Goal: Task Accomplishment & Management: Complete application form

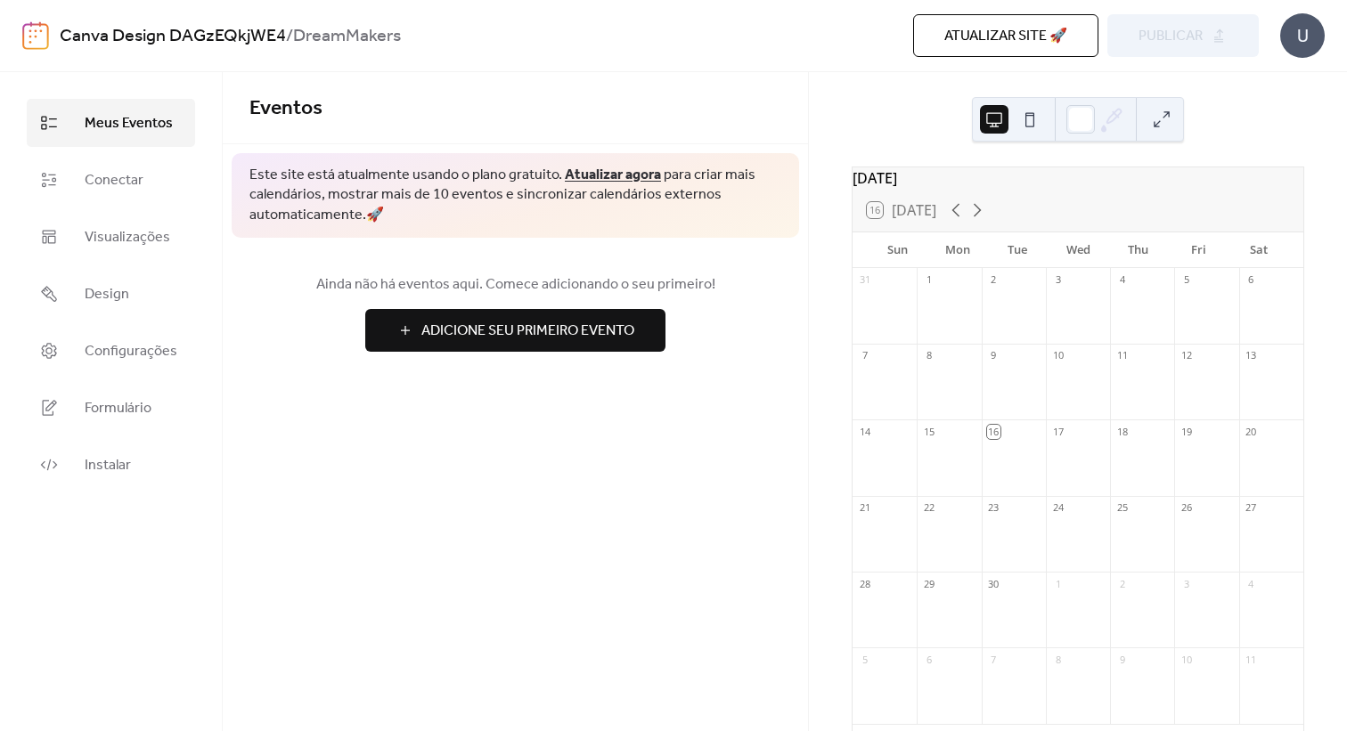
click at [933, 322] on div at bounding box center [949, 314] width 64 height 45
click at [946, 322] on div at bounding box center [949, 314] width 64 height 45
click at [598, 326] on span "Adicione Seu Primeiro Evento" at bounding box center [527, 331] width 213 height 21
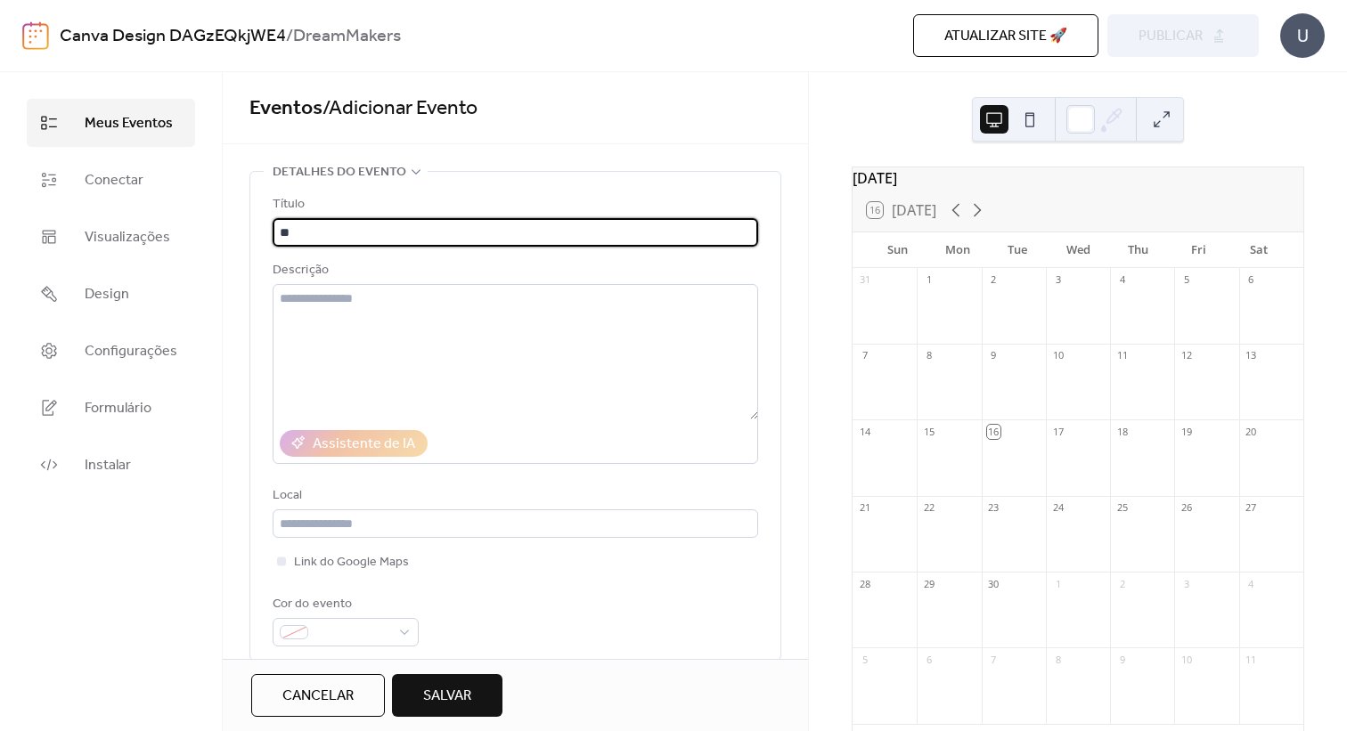
type input "*"
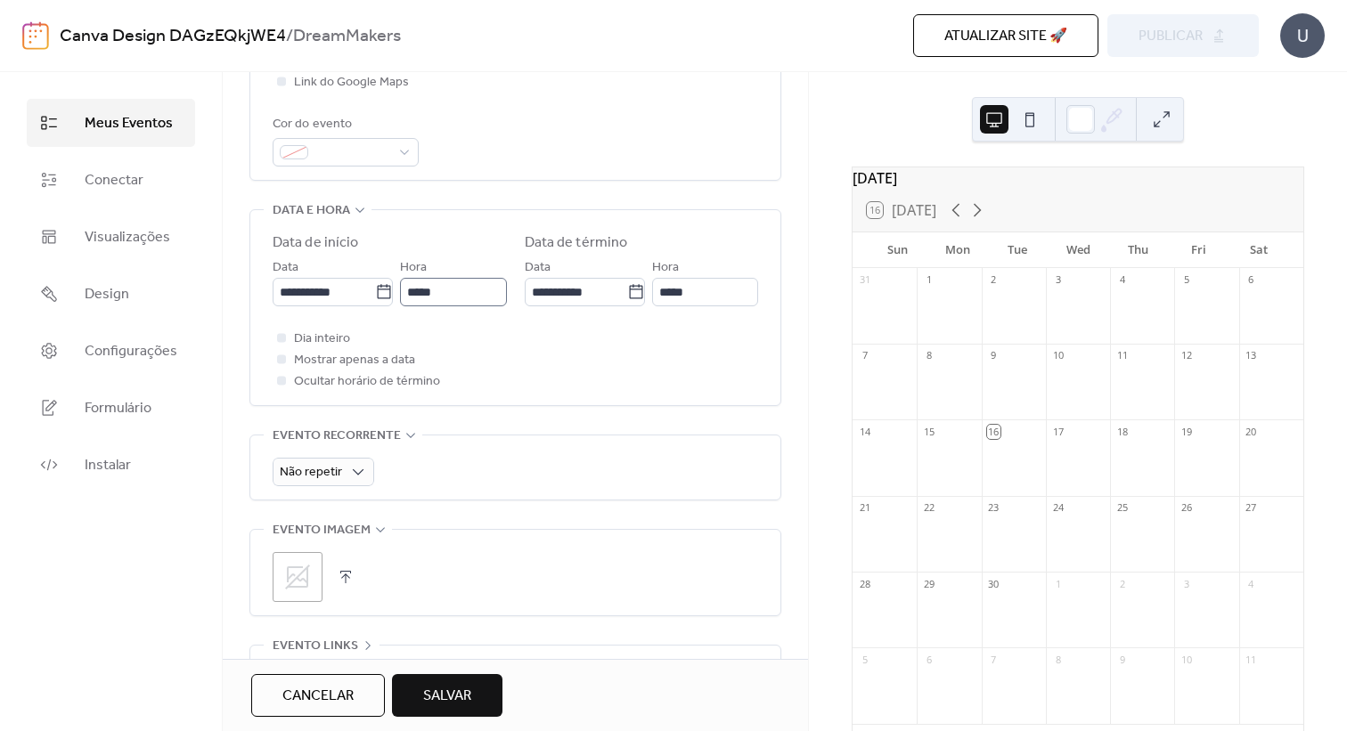
scroll to position [480, 0]
type input "**********"
click at [281, 485] on span "Não repetir" at bounding box center [311, 472] width 62 height 24
click at [332, 550] on div "diário" at bounding box center [323, 552] width 100 height 36
click at [310, 583] on span "Semanal" at bounding box center [313, 587] width 53 height 21
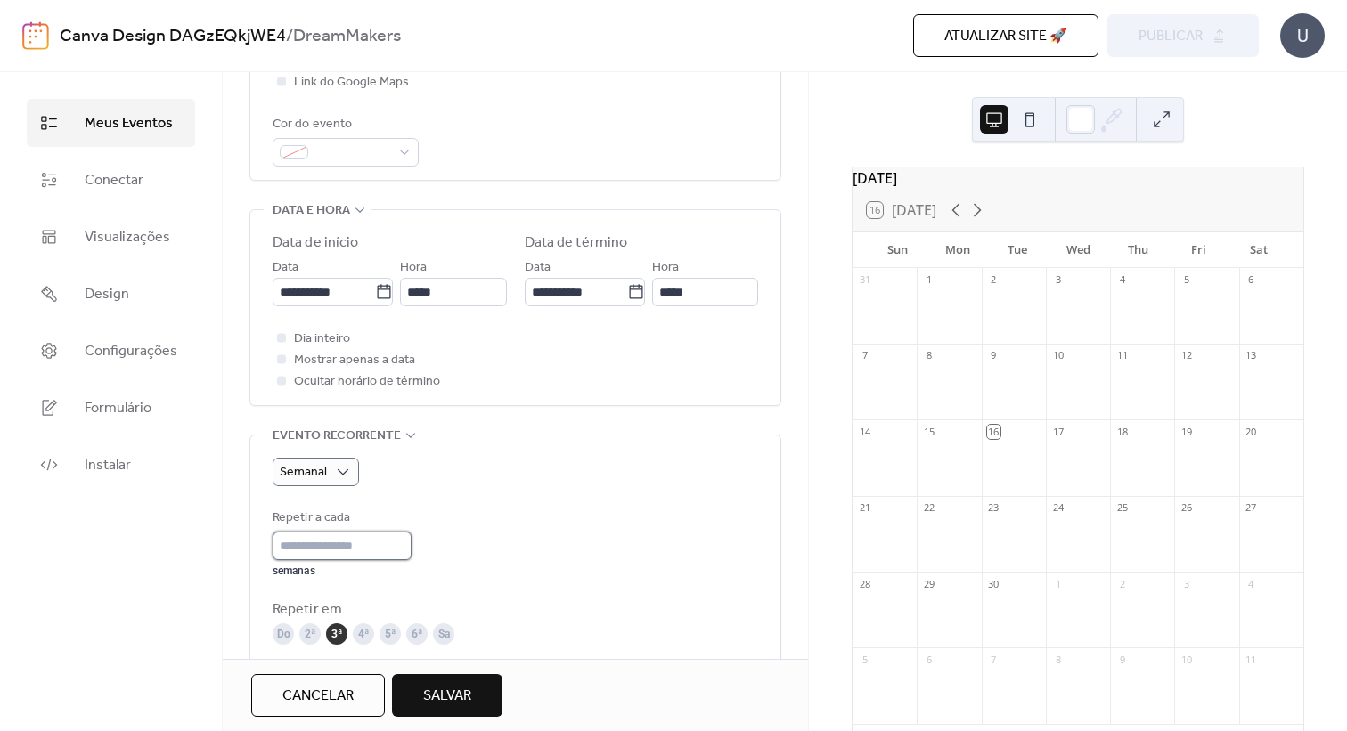
click at [338, 544] on input "*" at bounding box center [342, 546] width 139 height 29
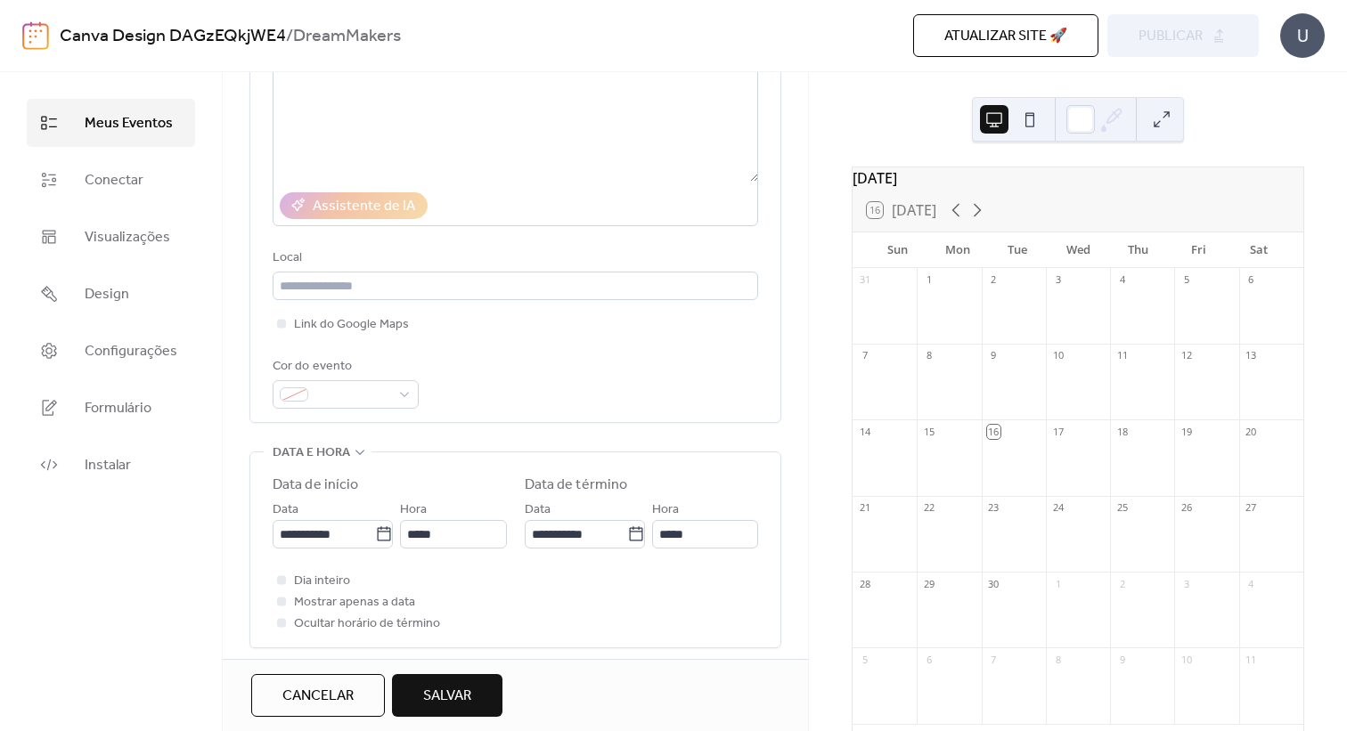
scroll to position [231, 0]
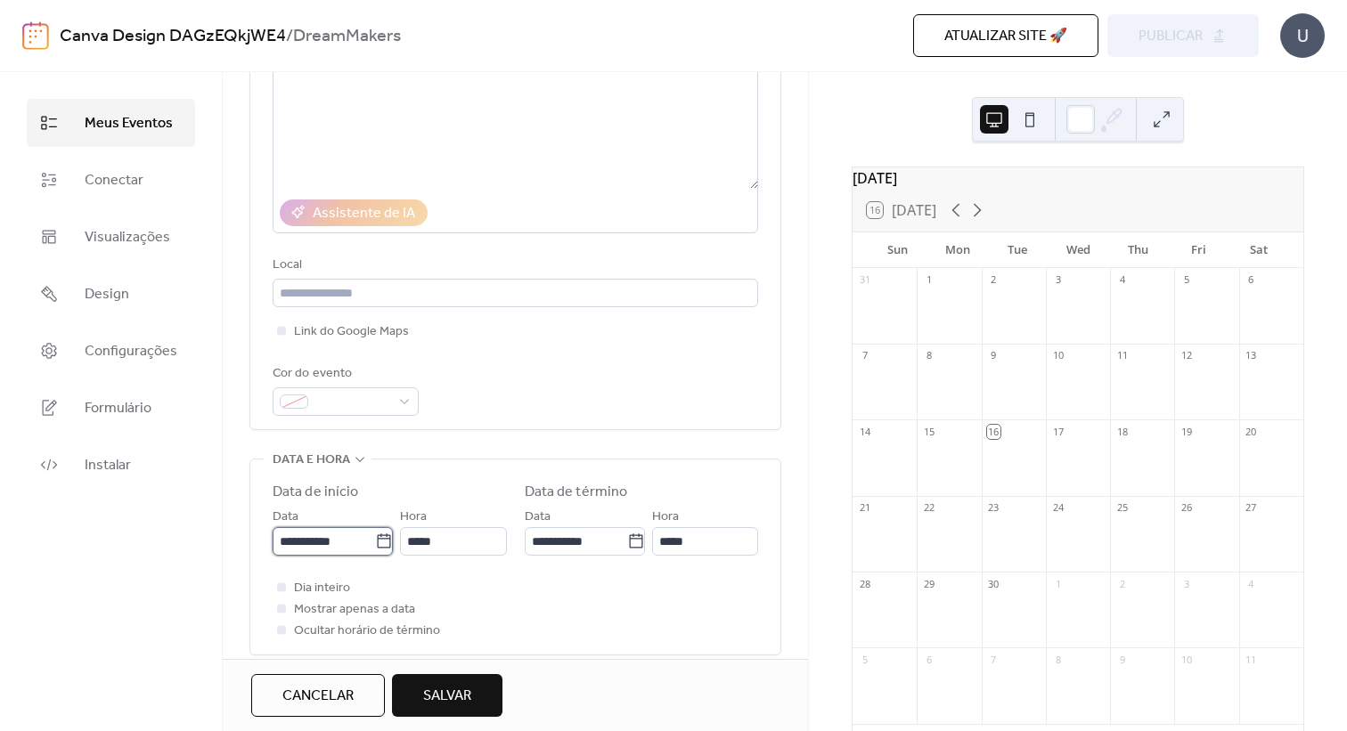
click at [308, 542] on input "**********" at bounding box center [324, 541] width 102 height 29
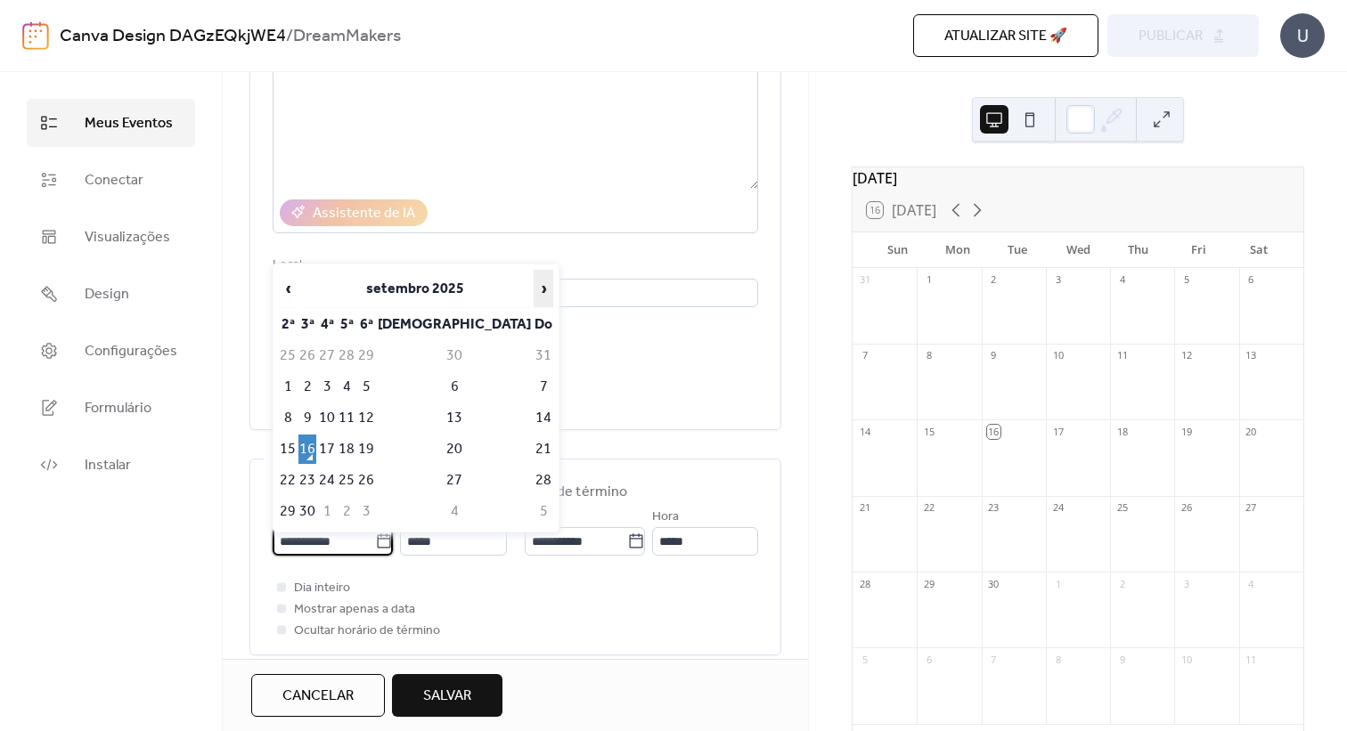
click at [534, 289] on span "›" at bounding box center [543, 289] width 18 height 36
click at [336, 355] on td "1" at bounding box center [327, 355] width 18 height 29
type input "**********"
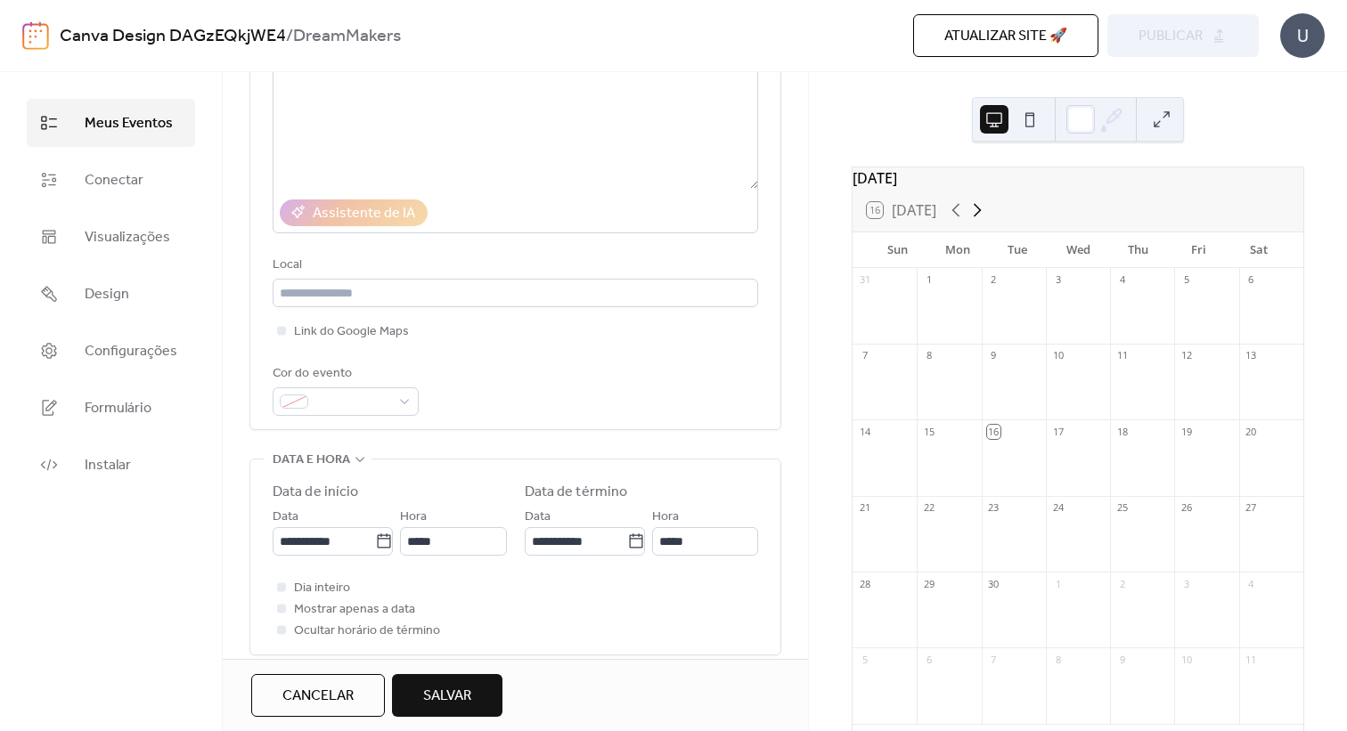
click at [984, 215] on icon at bounding box center [976, 210] width 21 height 21
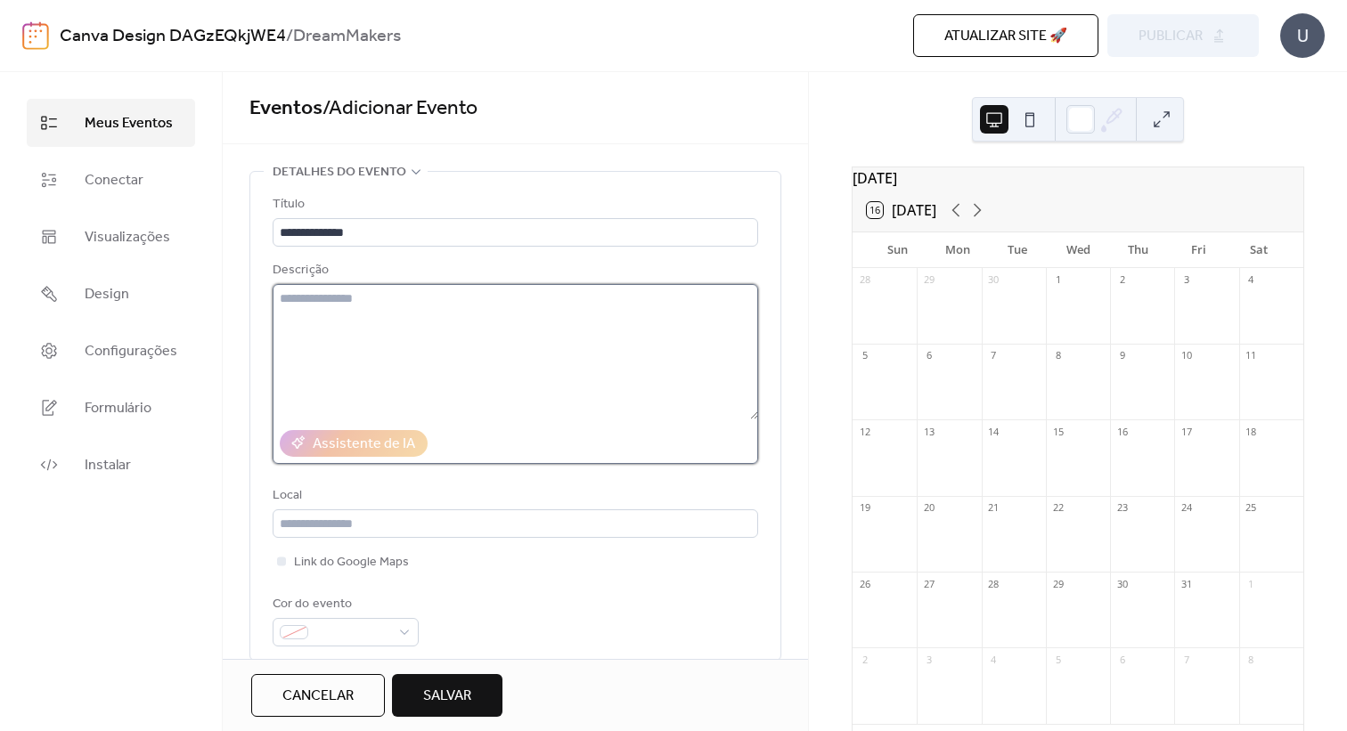
click at [430, 326] on textarea at bounding box center [515, 351] width 485 height 135
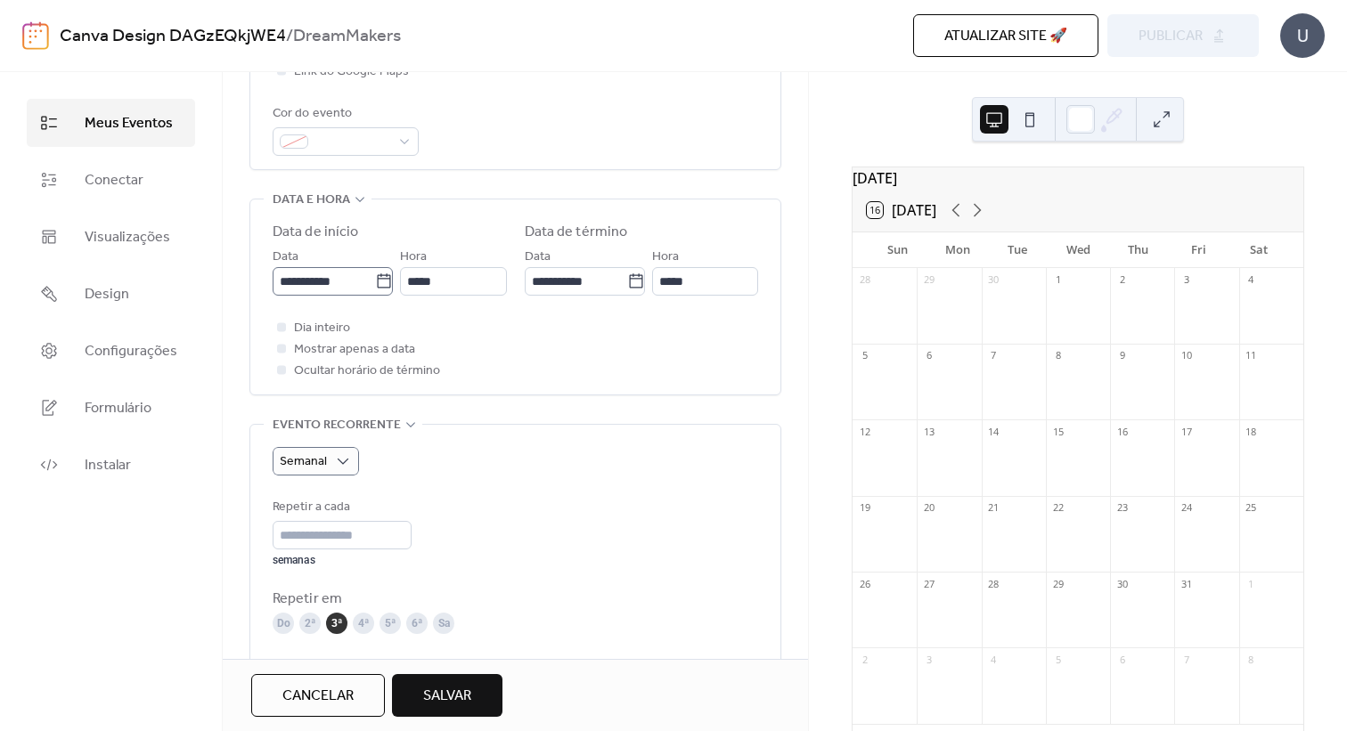
scroll to position [446, 0]
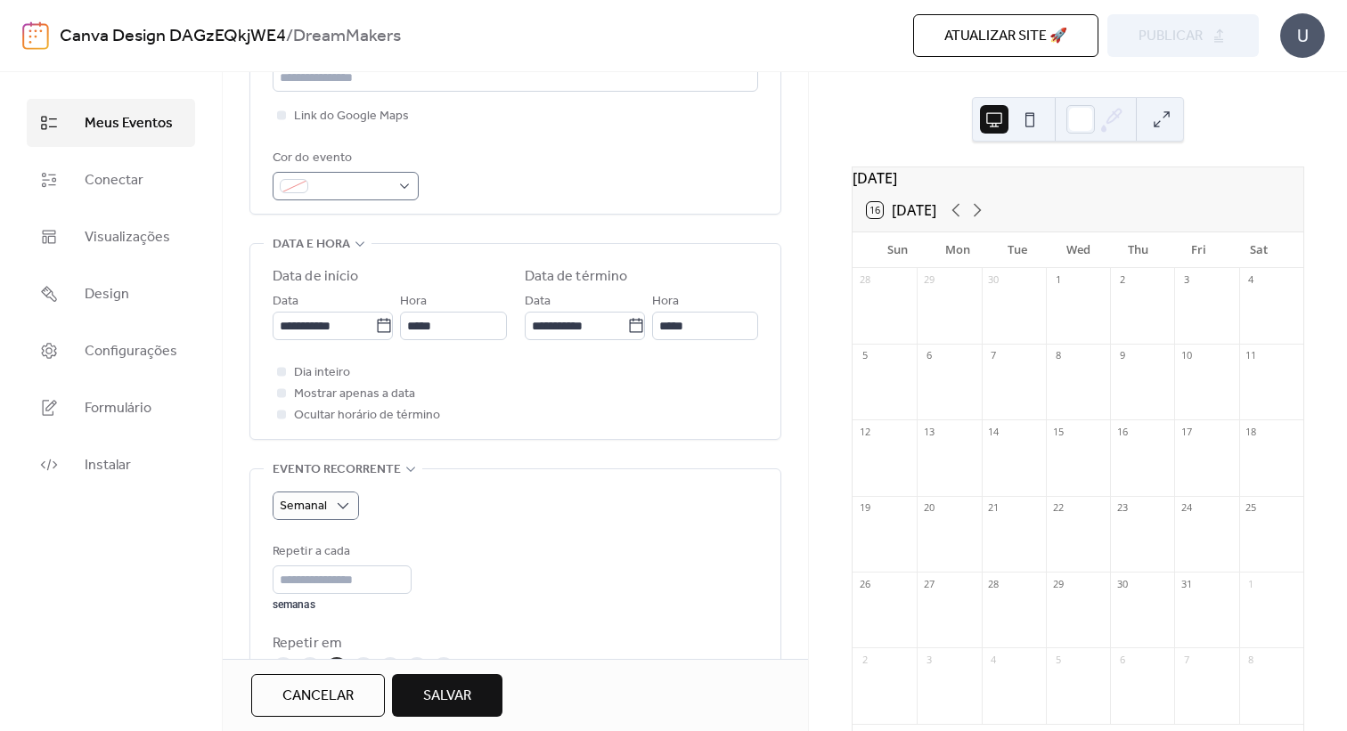
type textarea "**********"
click at [329, 195] on span at bounding box center [352, 186] width 75 height 21
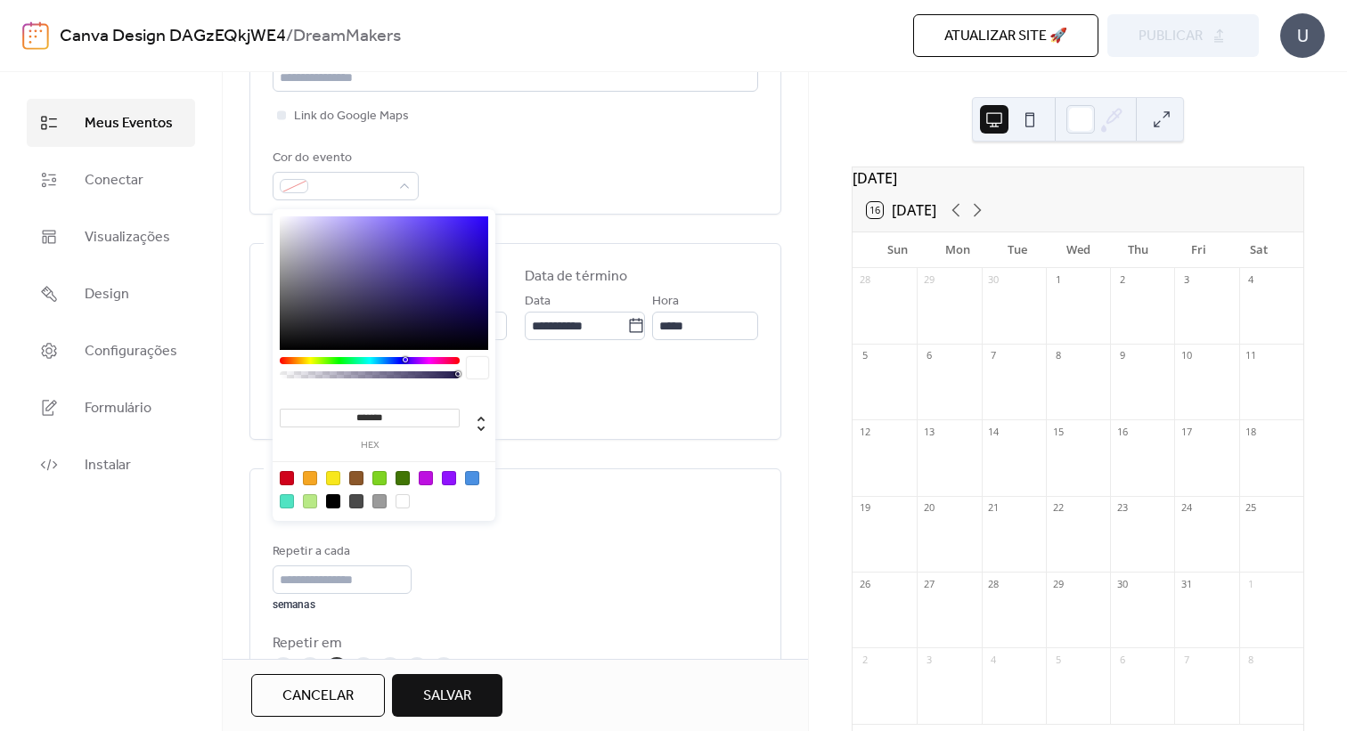
click at [429, 476] on div at bounding box center [426, 478] width 14 height 14
type input "*******"
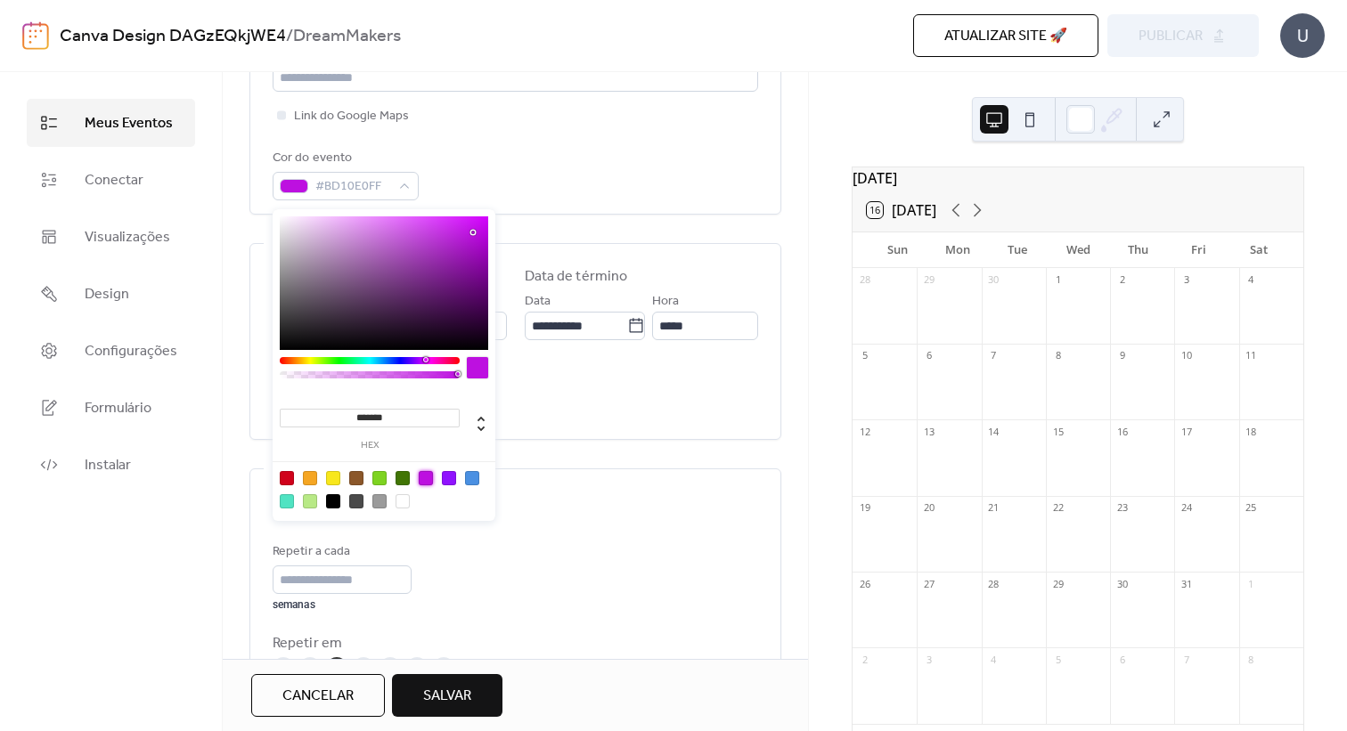
click at [522, 191] on div "Cor do evento #BD10E0FF" at bounding box center [515, 174] width 485 height 53
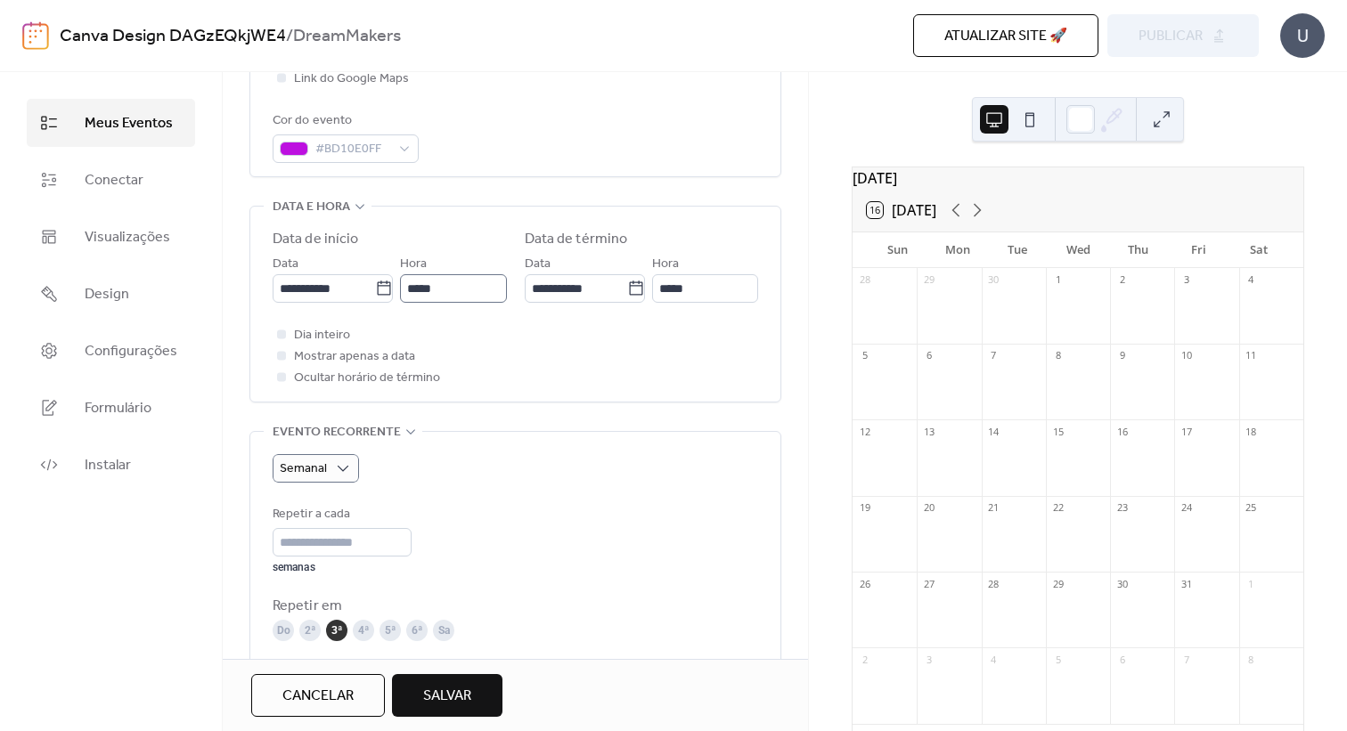
scroll to position [558, 0]
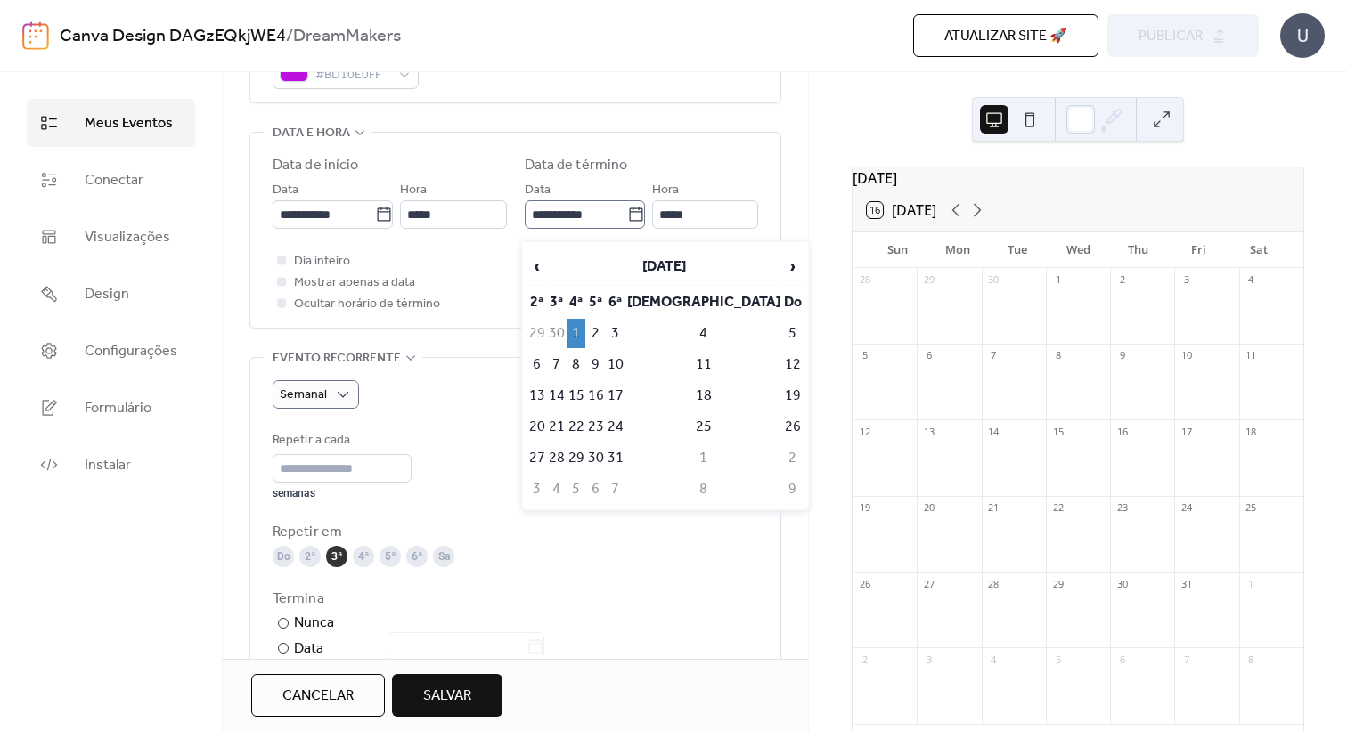
click at [636, 220] on label "**********" at bounding box center [585, 214] width 120 height 29
click at [627, 220] on input "**********" at bounding box center [576, 214] width 102 height 29
click at [624, 446] on td "31" at bounding box center [616, 458] width 18 height 29
type input "**********"
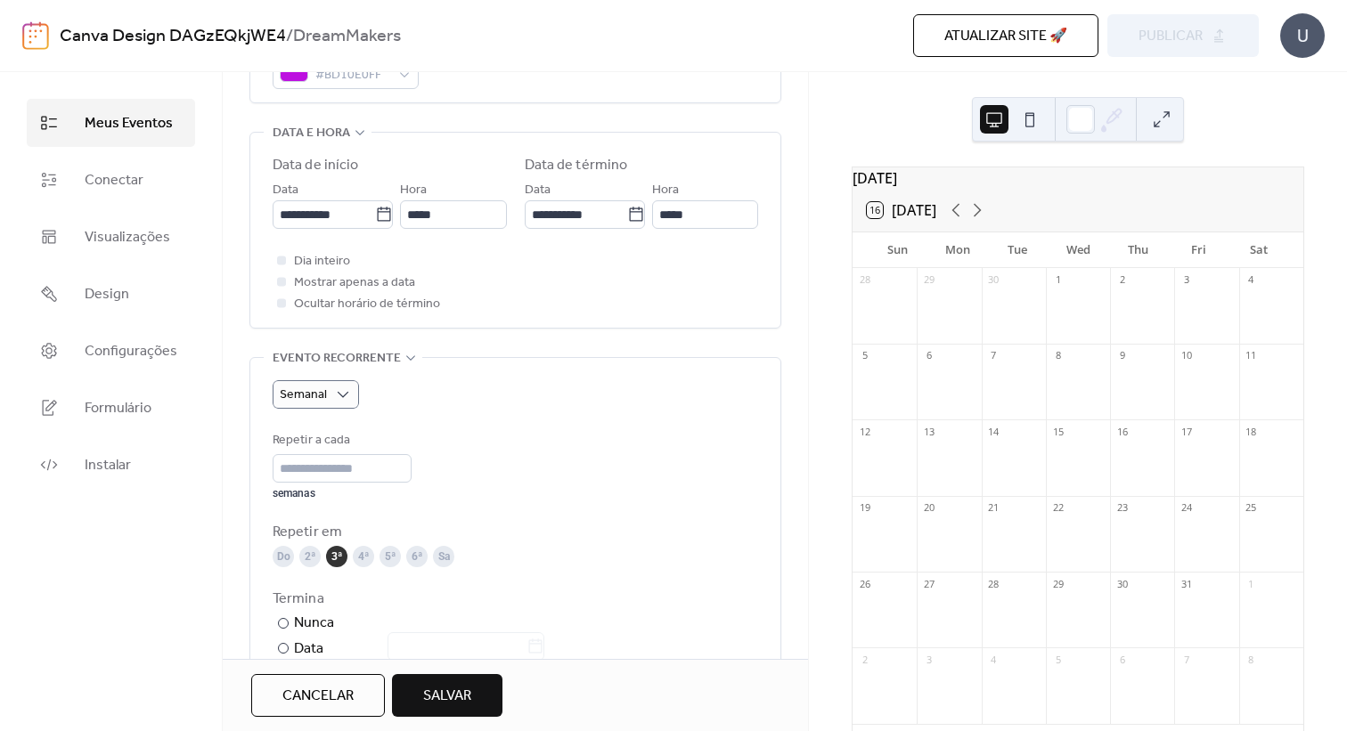
click at [575, 368] on div "Semanal Repetir a cada * semanas Repetir em Do 2ª 3ª 4ª 5ª 6ª Sa Termina ​ Nunc…" at bounding box center [515, 557] width 485 height 399
click at [330, 266] on span "Dia inteiro" at bounding box center [322, 261] width 56 height 21
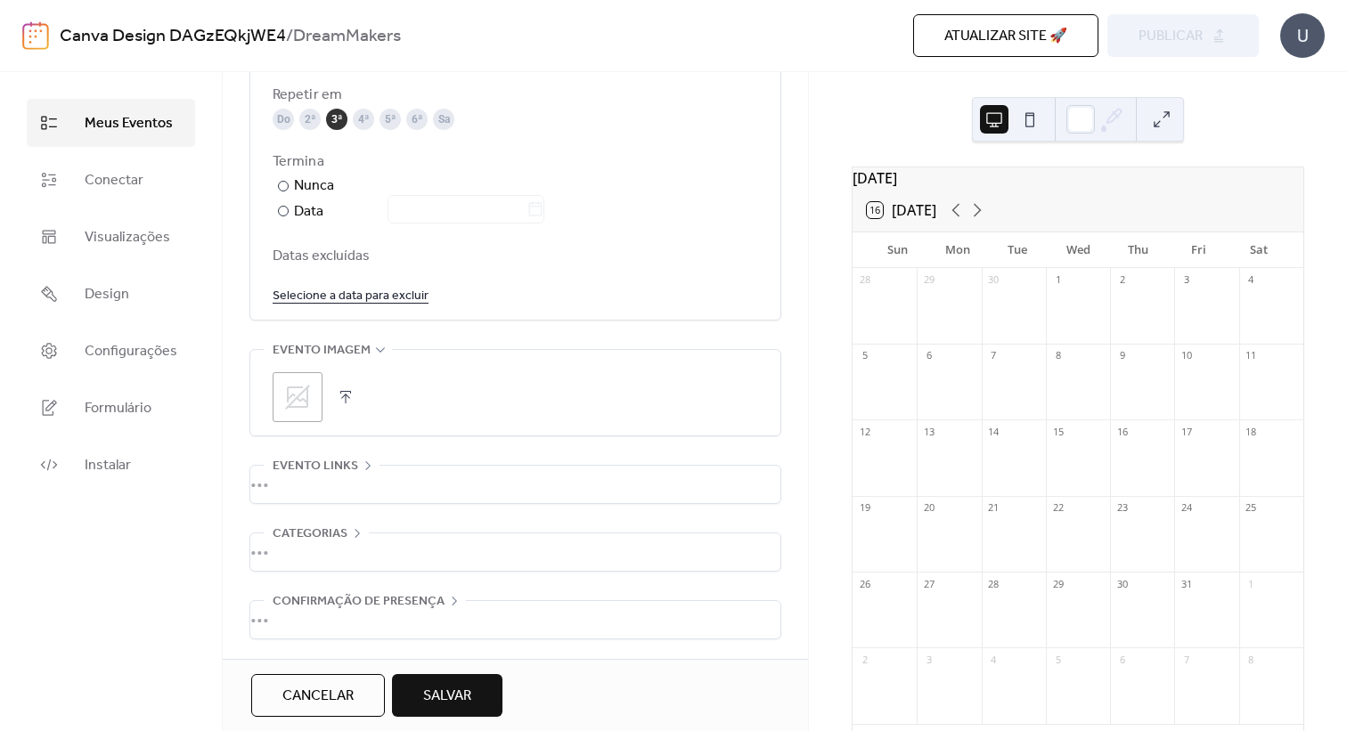
scroll to position [1008, 0]
click at [425, 686] on span "Salvar" at bounding box center [447, 696] width 48 height 21
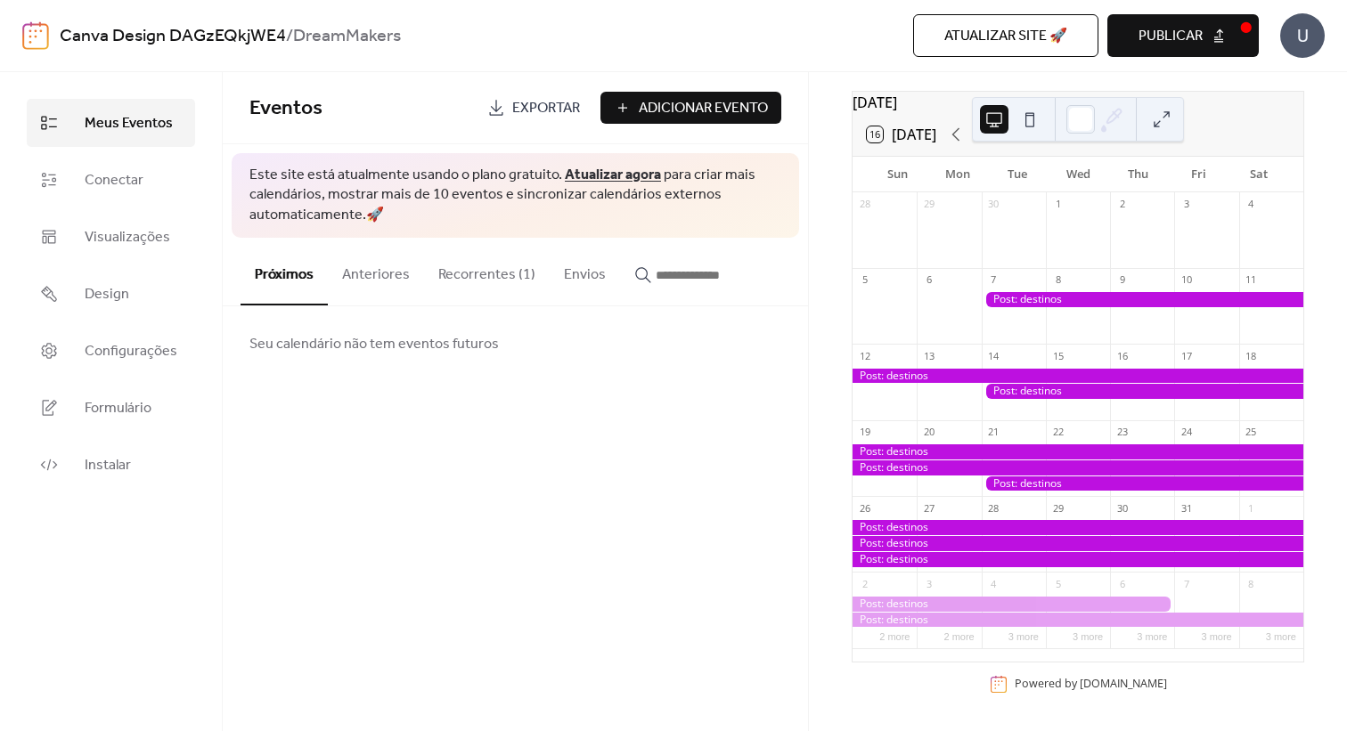
scroll to position [86, 0]
click at [1036, 296] on div at bounding box center [1143, 299] width 322 height 15
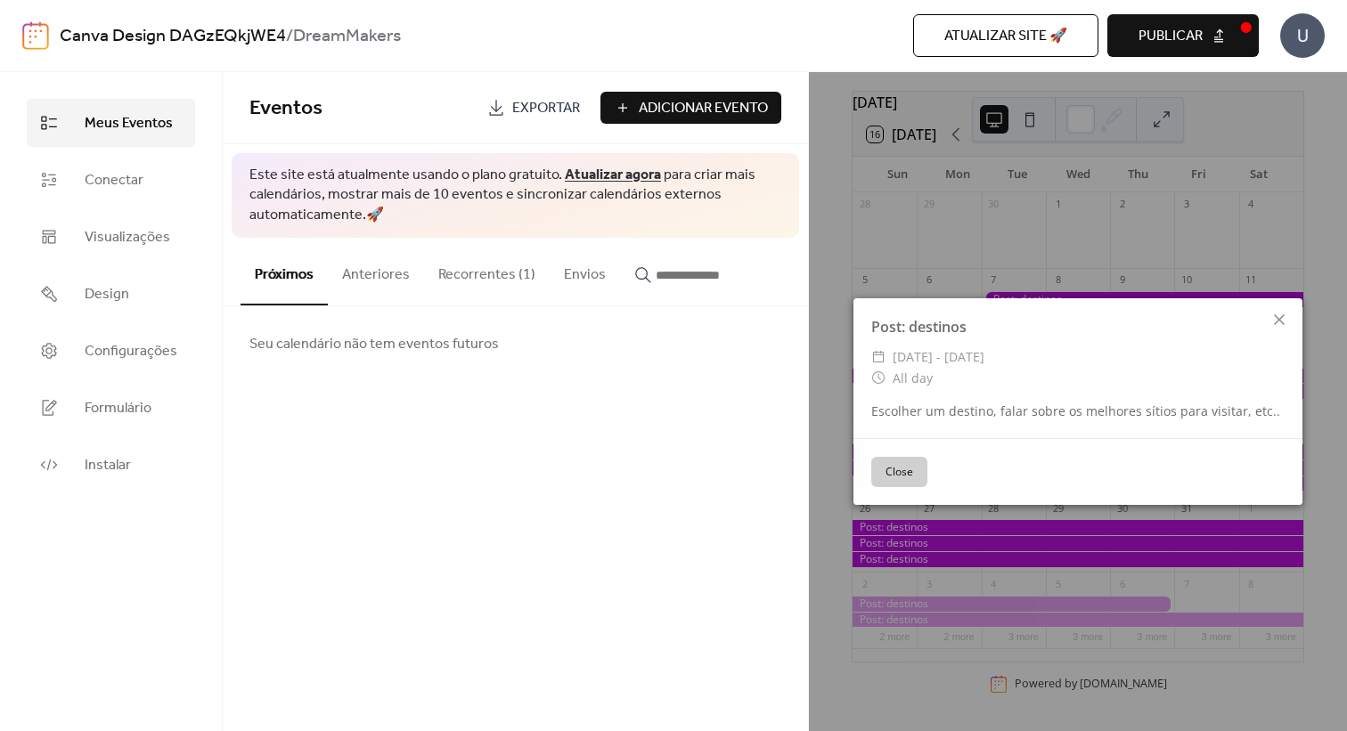
click at [480, 137] on div "Eventos Exportar Adicionar Evento" at bounding box center [515, 108] width 585 height 72
click at [348, 273] on button "Anteriores" at bounding box center [376, 271] width 96 height 66
click at [504, 273] on button "Recorrentes (1)" at bounding box center [487, 271] width 126 height 66
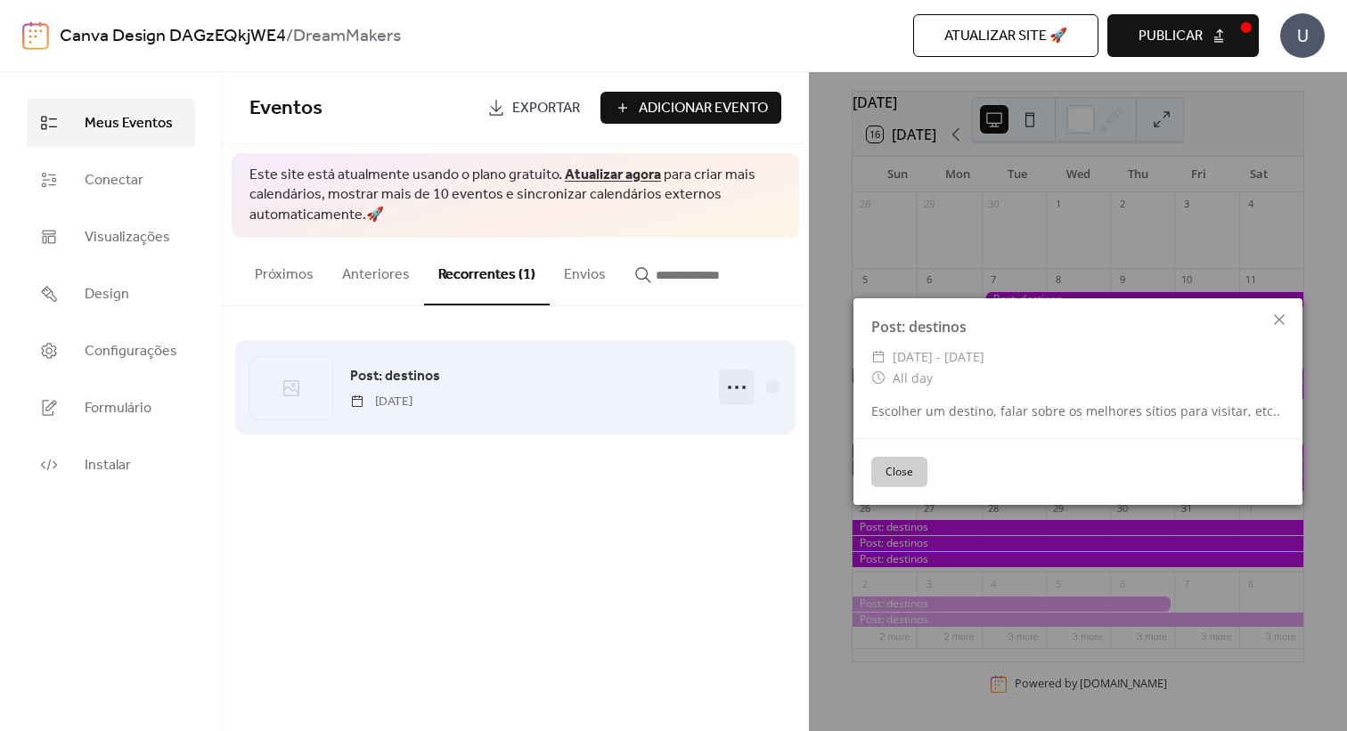
click at [736, 381] on icon at bounding box center [736, 387] width 29 height 29
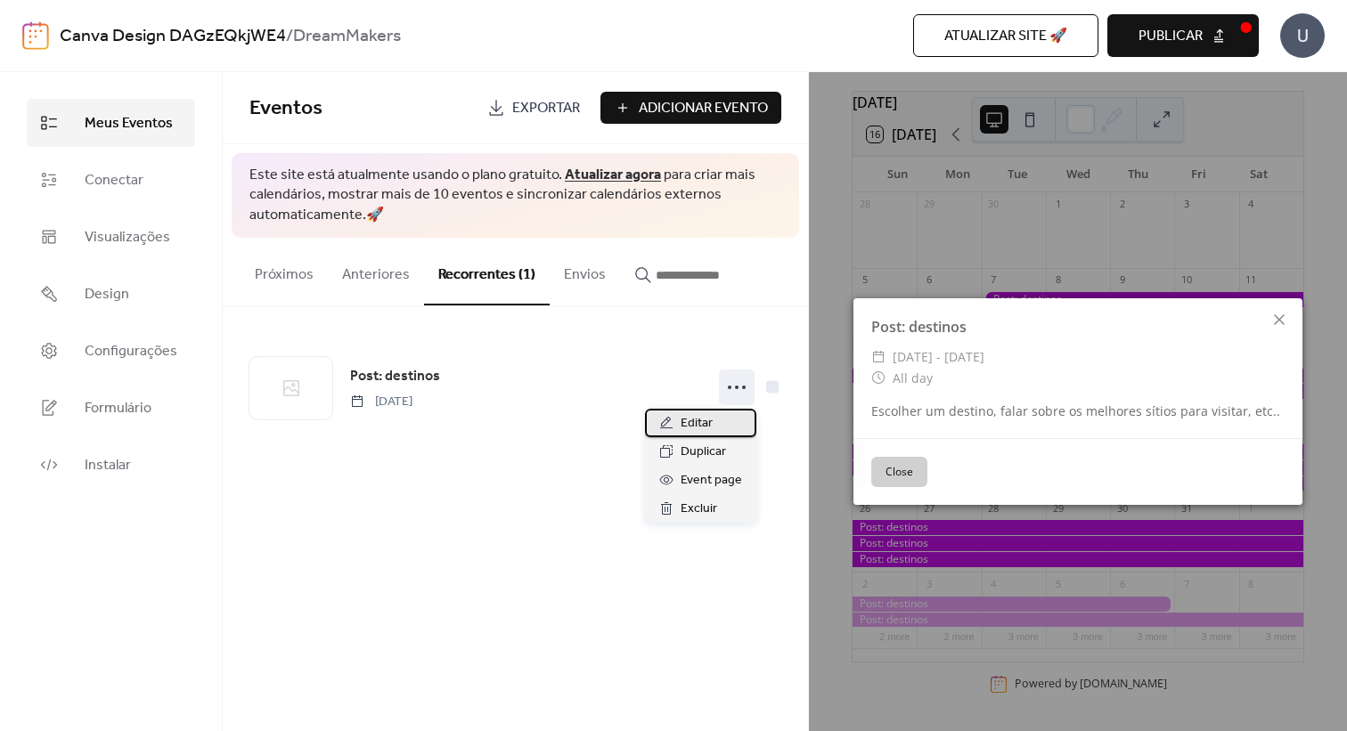
click at [713, 428] on span "Editar" at bounding box center [697, 423] width 32 height 21
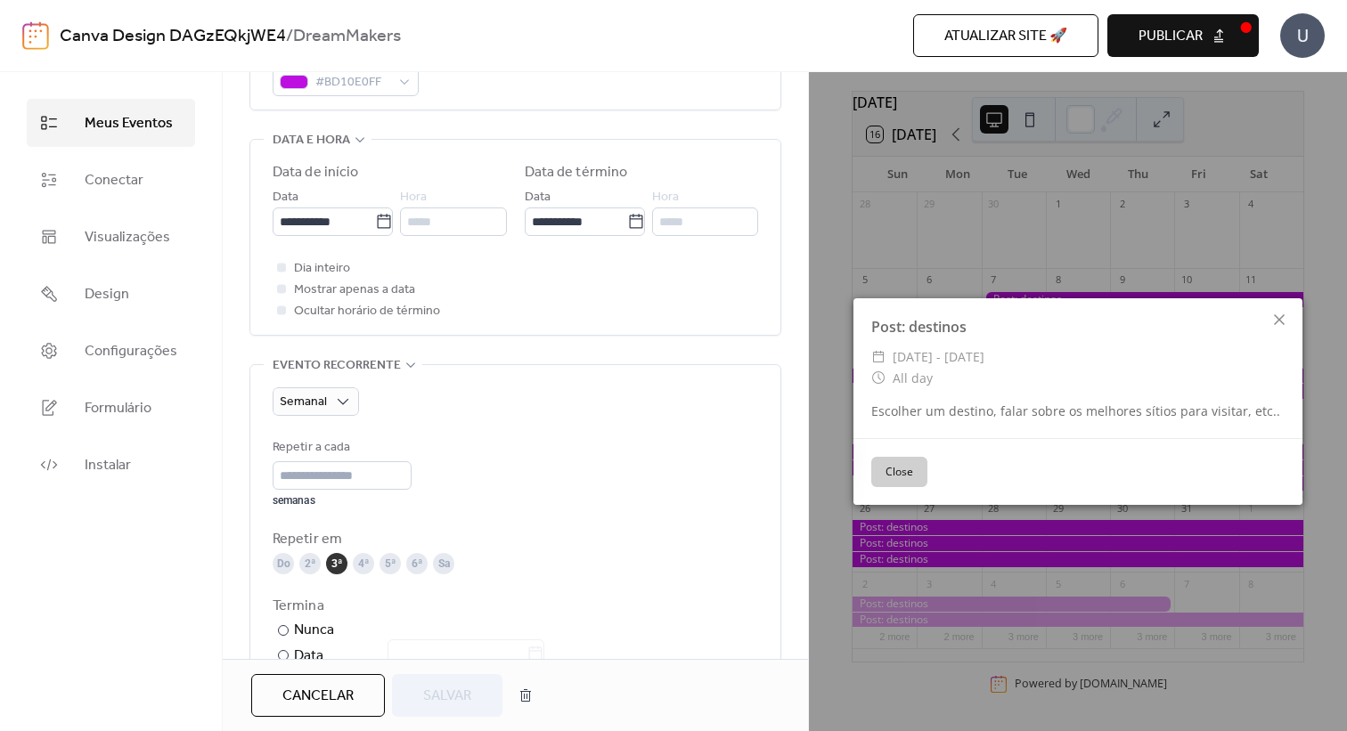
scroll to position [558, 0]
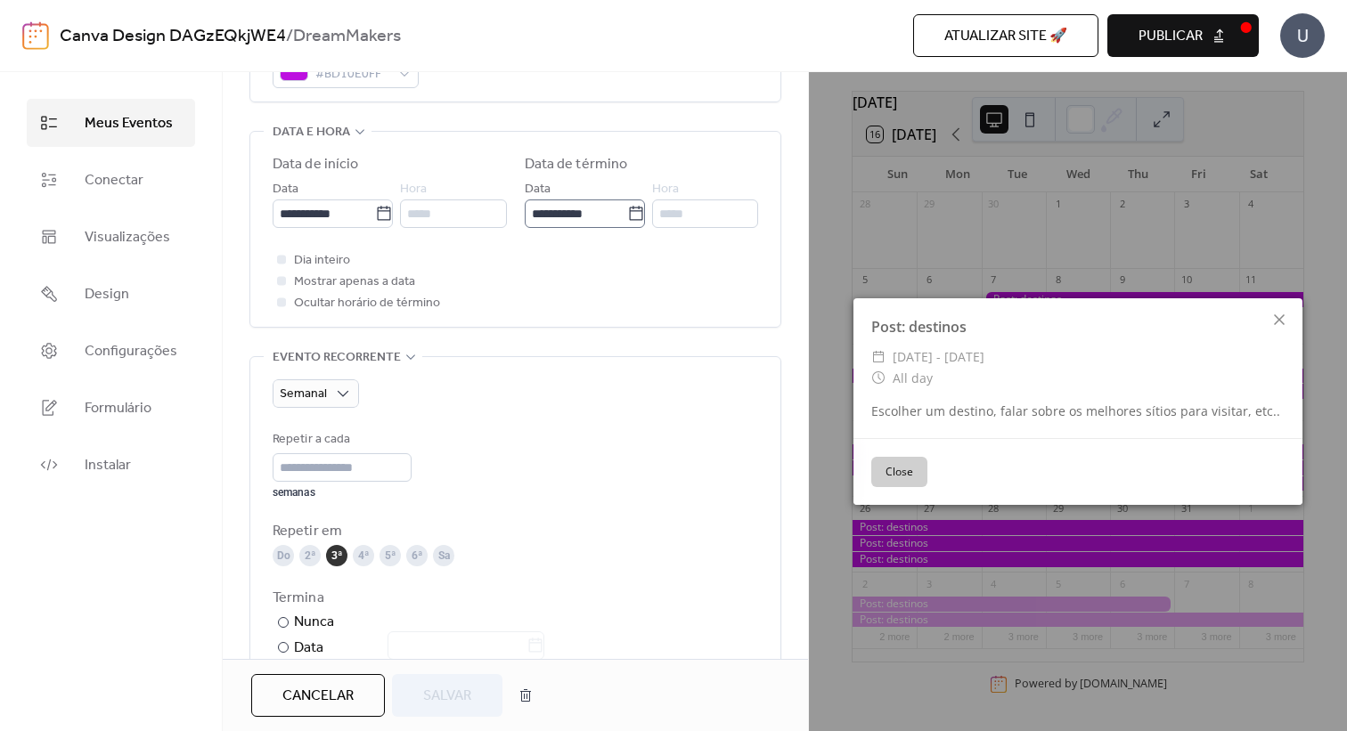
click at [629, 220] on icon at bounding box center [635, 213] width 13 height 14
click at [627, 227] on input "**********" at bounding box center [576, 214] width 102 height 29
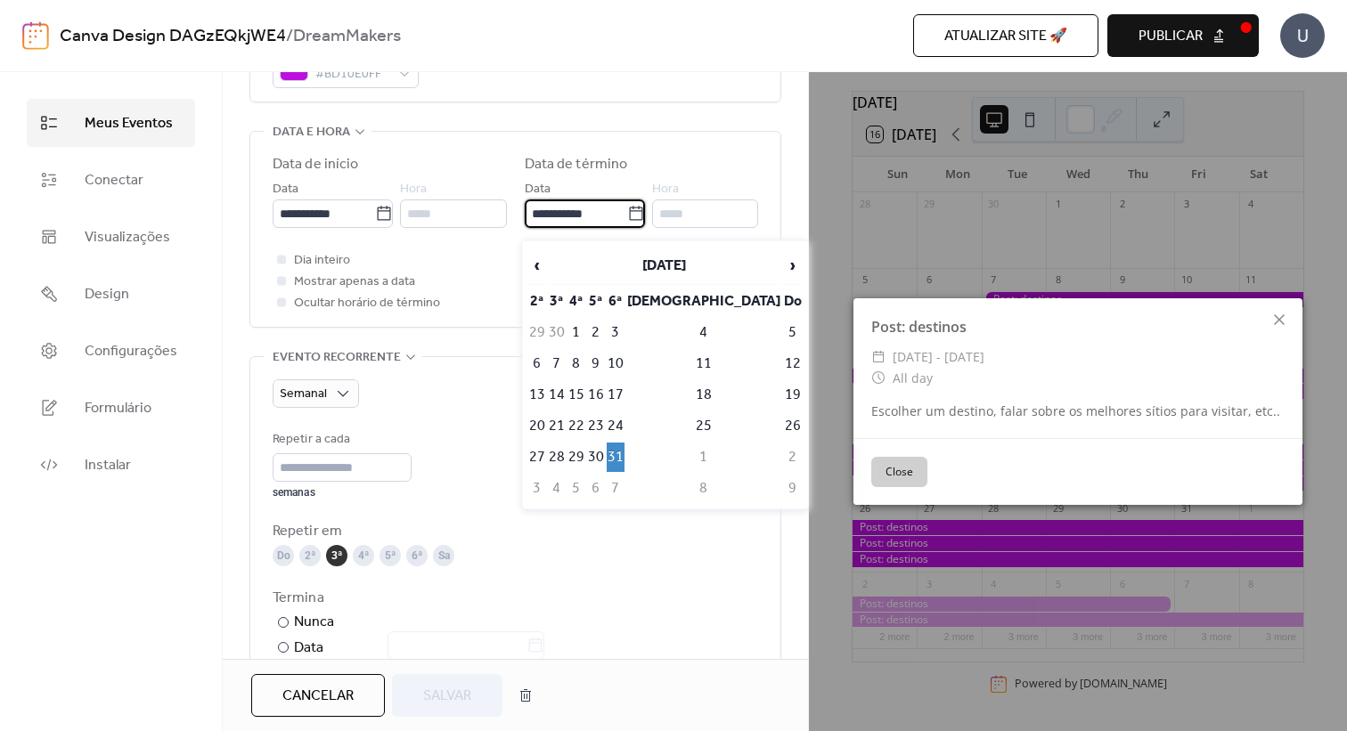
click at [363, 293] on span "Mostrar apenas a data" at bounding box center [354, 282] width 121 height 21
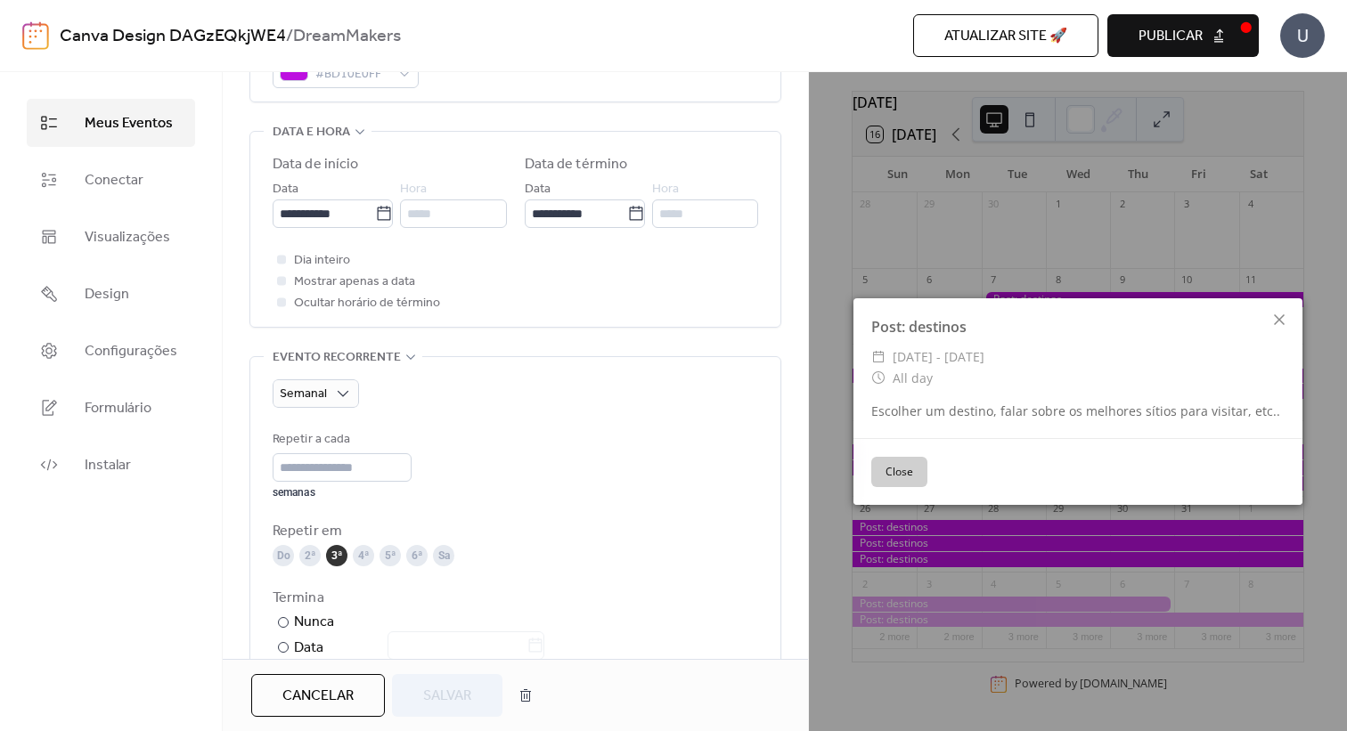
click at [377, 290] on span "Mostrar apenas a data" at bounding box center [354, 282] width 121 height 21
click at [274, 289] on div at bounding box center [282, 281] width 18 height 18
click at [278, 285] on div at bounding box center [281, 280] width 9 height 9
click at [280, 306] on div at bounding box center [281, 301] width 9 height 9
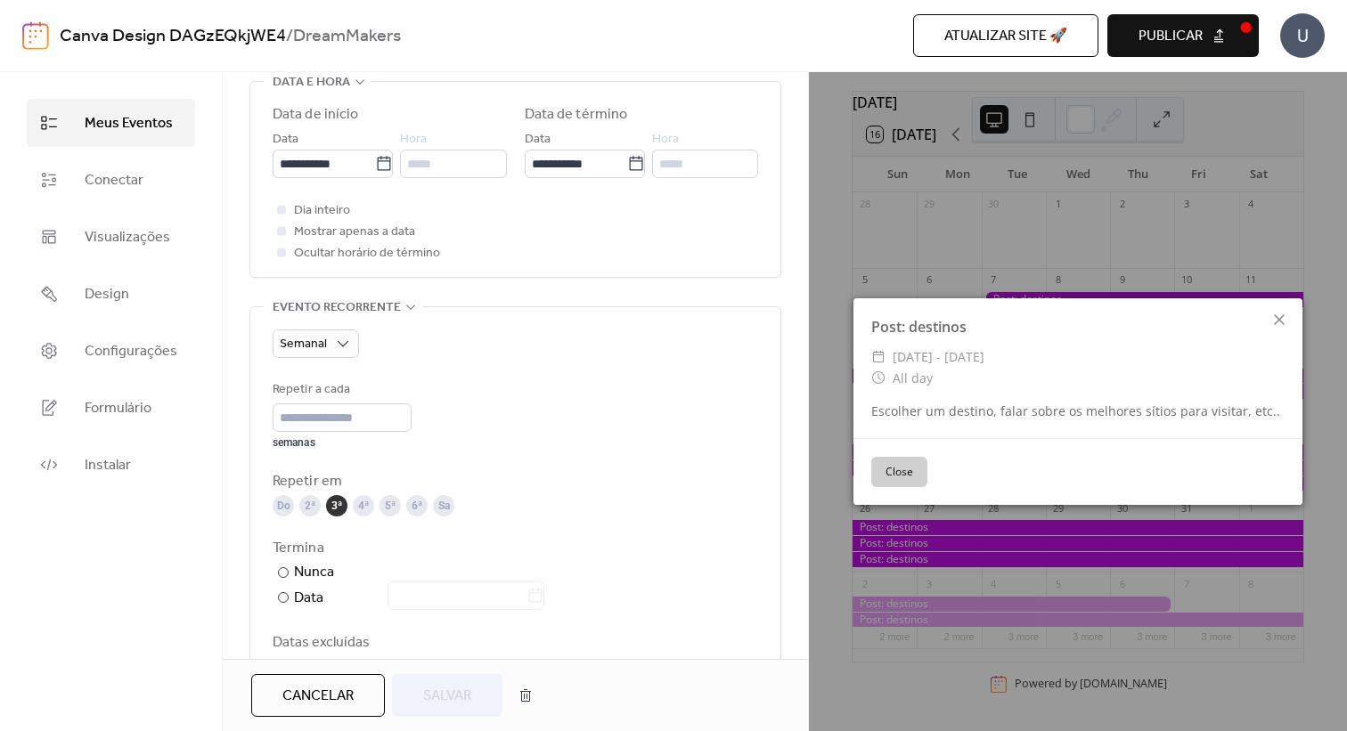
scroll to position [626, 0]
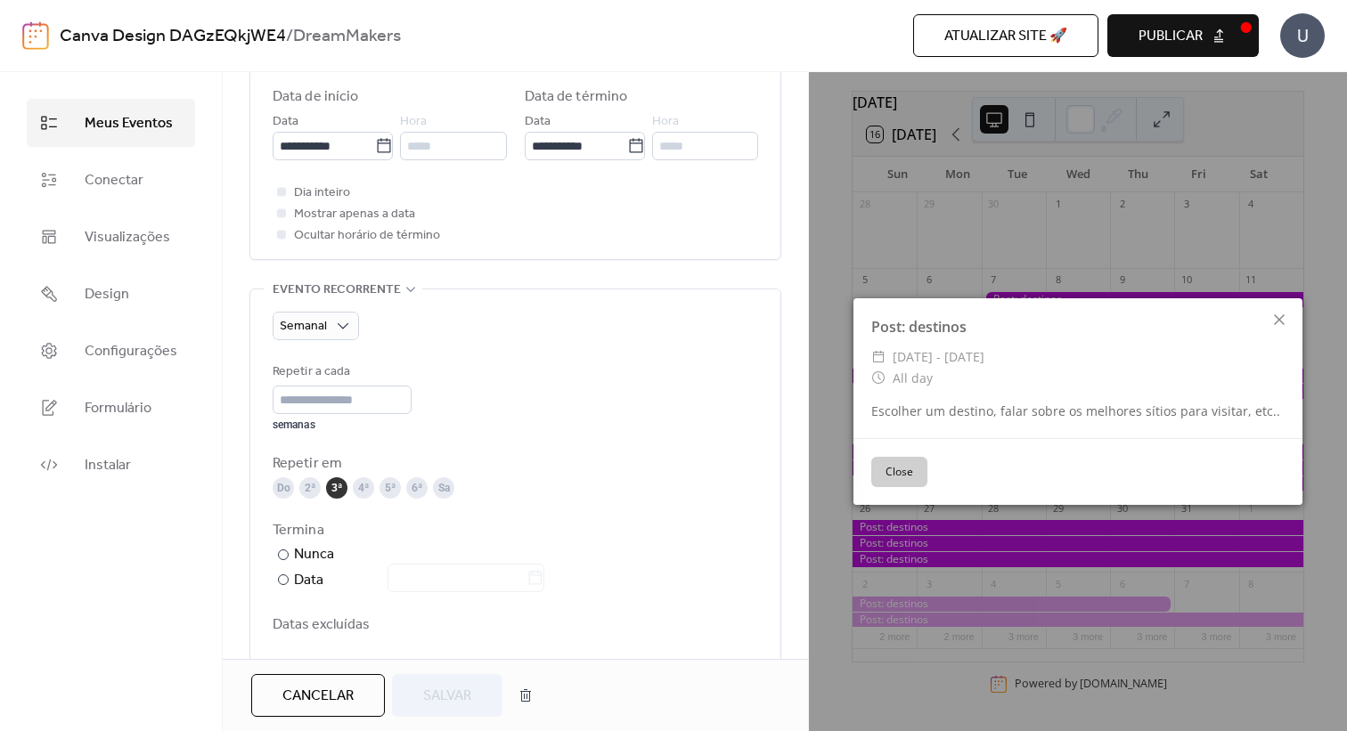
click at [396, 247] on span "Ocultar horário de término" at bounding box center [367, 235] width 146 height 21
click at [396, 245] on span "Ocultar horário de término" at bounding box center [367, 235] width 146 height 21
click at [895, 479] on button "Close" at bounding box center [899, 472] width 56 height 30
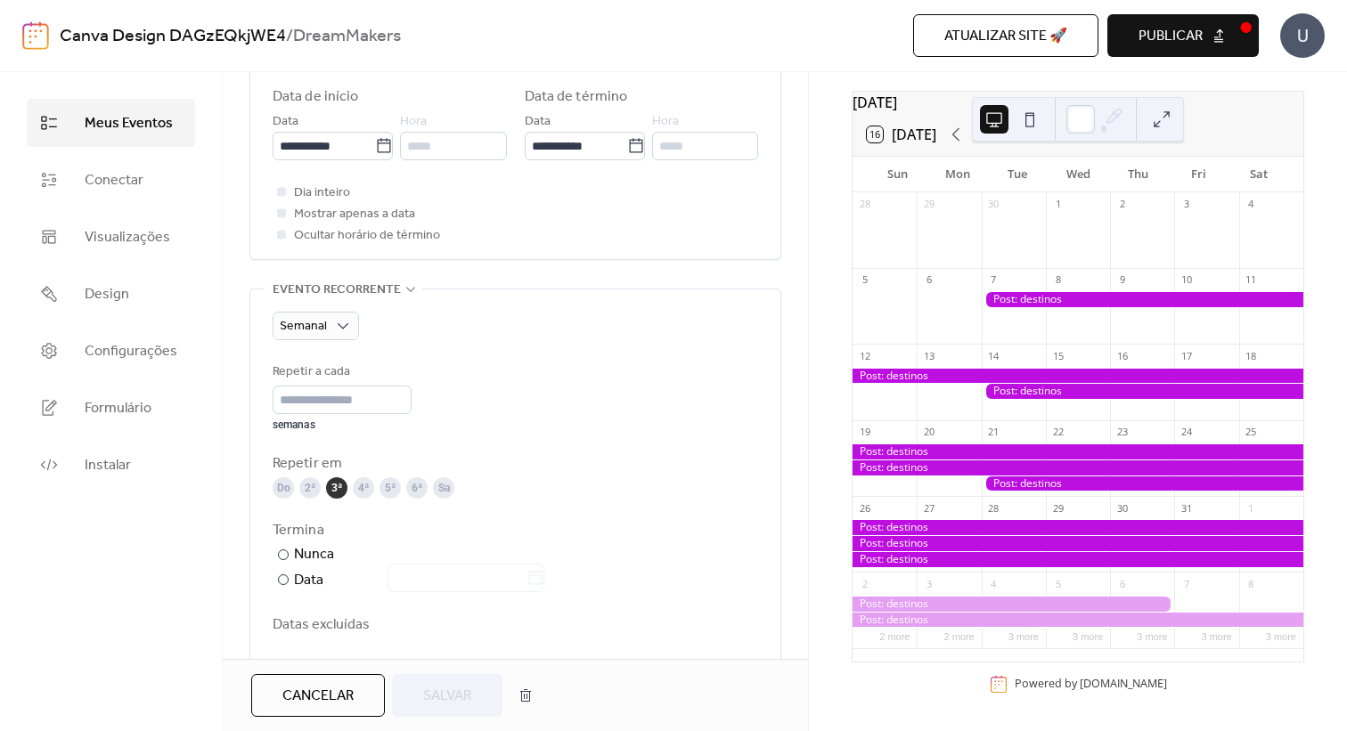
click at [308, 247] on span "Ocultar horário de término" at bounding box center [367, 235] width 146 height 21
click at [285, 243] on div at bounding box center [282, 234] width 18 height 18
click at [285, 239] on div at bounding box center [281, 234] width 9 height 9
click at [425, 245] on span "Ocultar horário de término" at bounding box center [367, 235] width 146 height 21
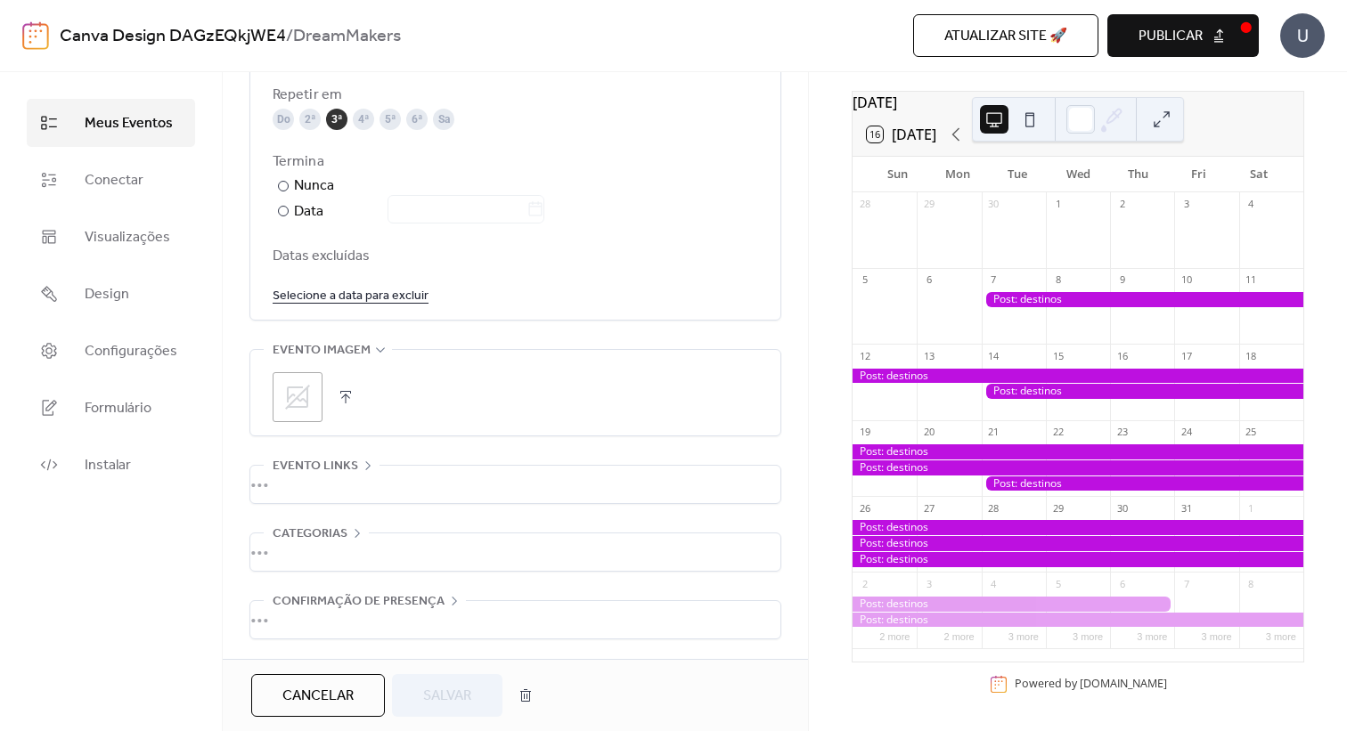
scroll to position [1008, 0]
click at [528, 704] on button "button" at bounding box center [525, 696] width 32 height 36
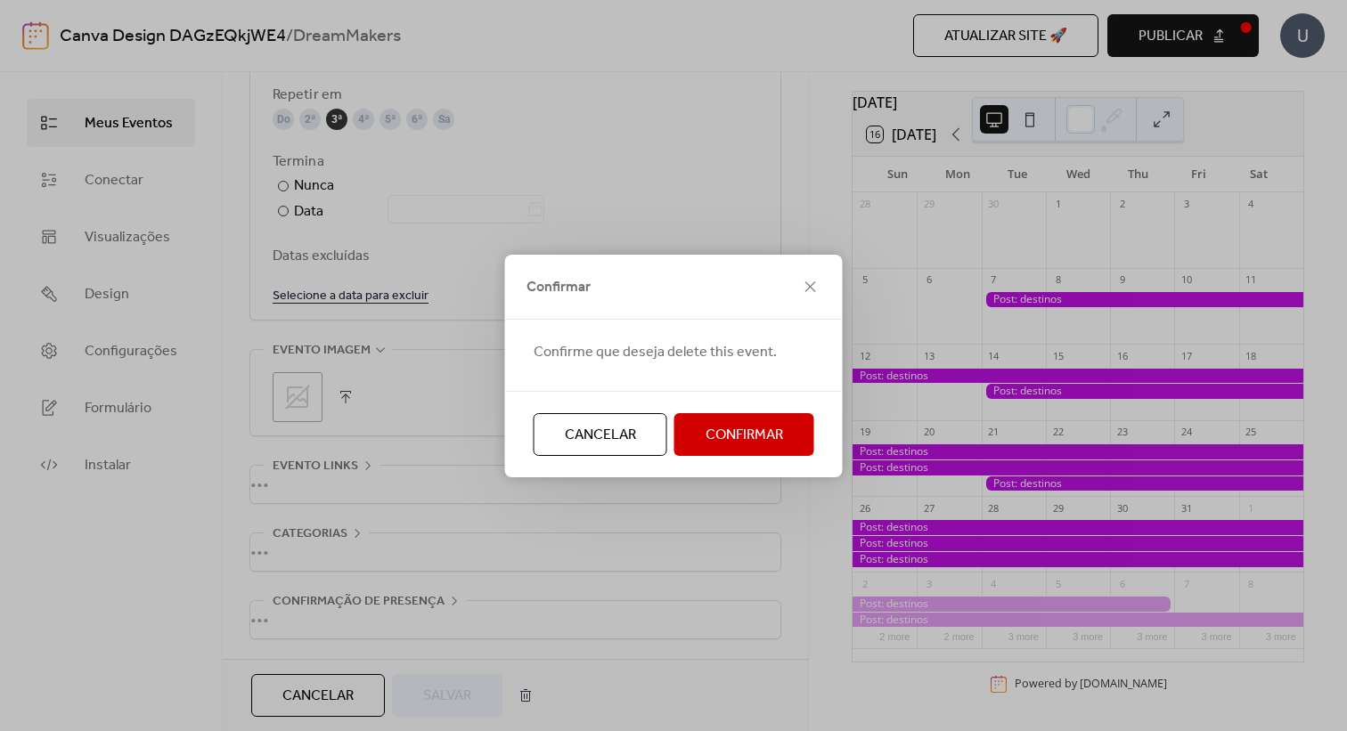
click at [700, 428] on button "Confirmar" at bounding box center [744, 434] width 140 height 43
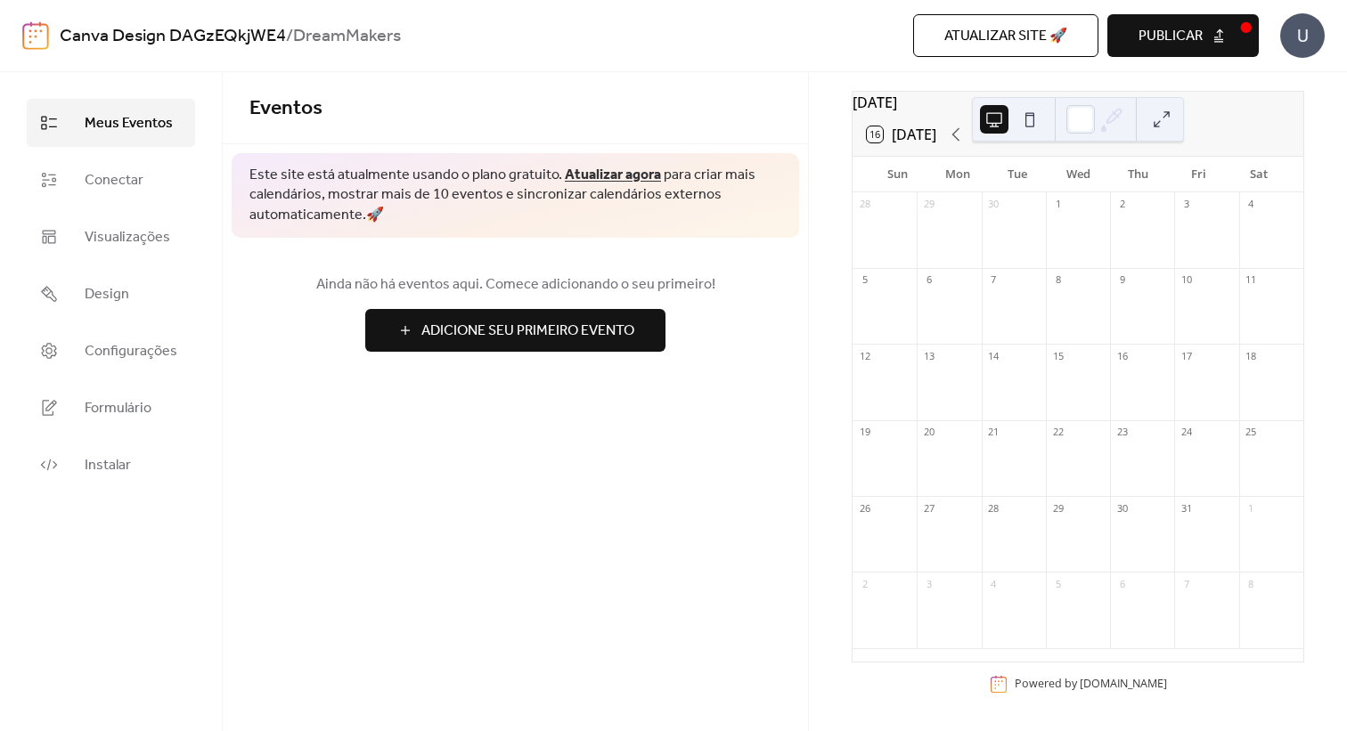
click at [465, 327] on span "Adicione Seu Primeiro Evento" at bounding box center [527, 331] width 213 height 21
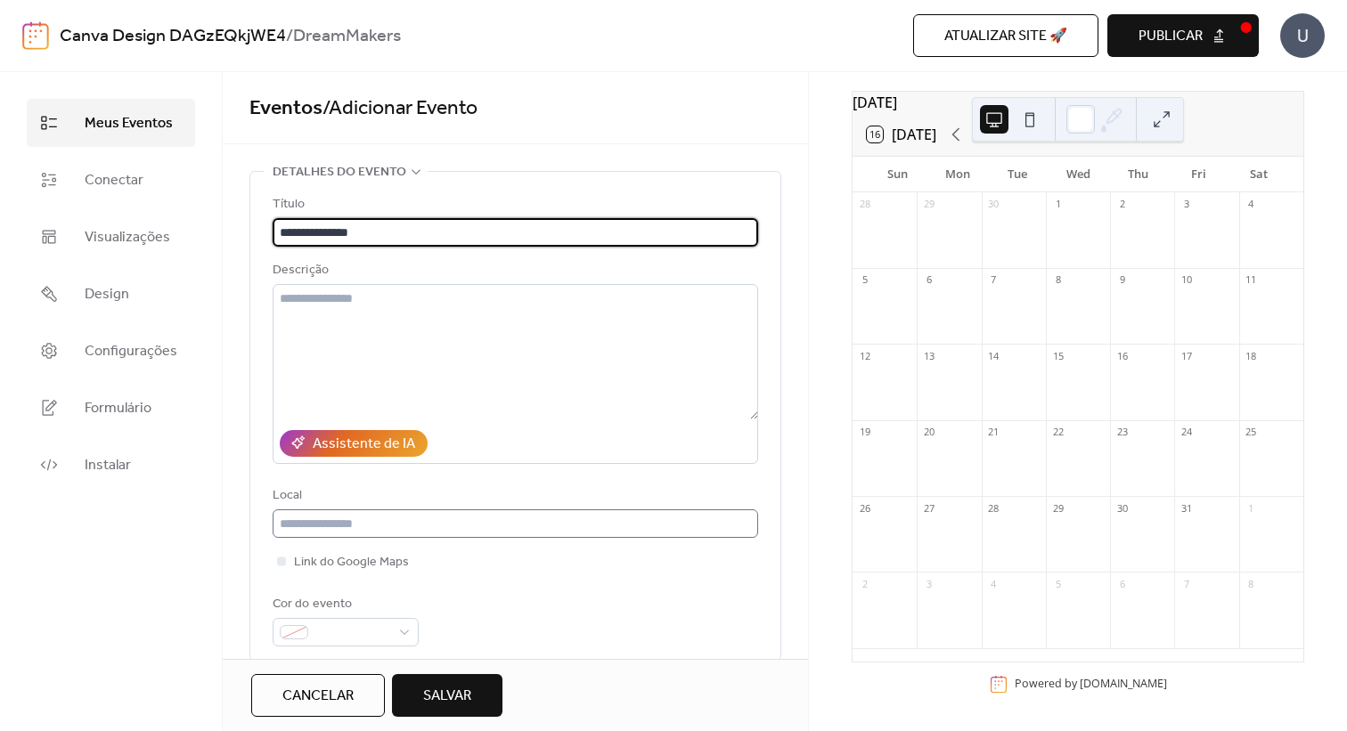
type input "**********"
click at [366, 519] on input "text" at bounding box center [515, 523] width 485 height 29
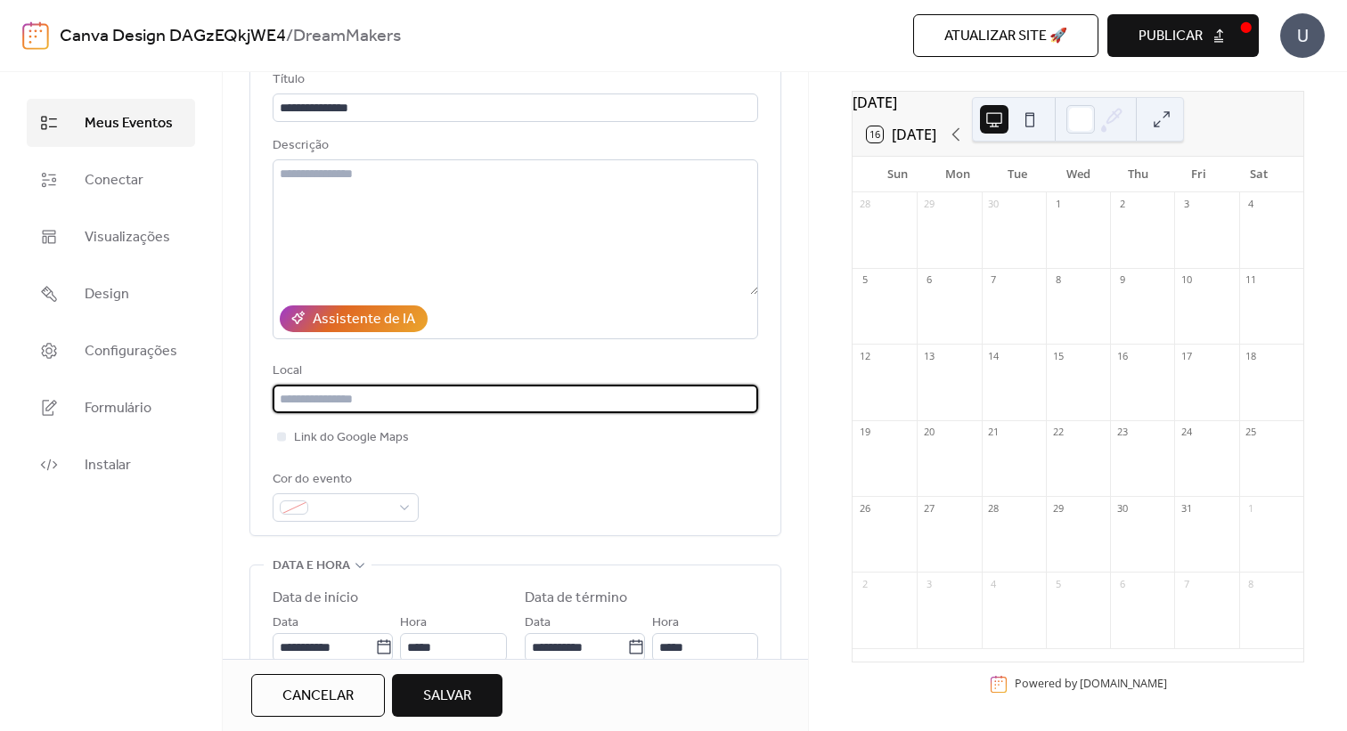
scroll to position [143, 0]
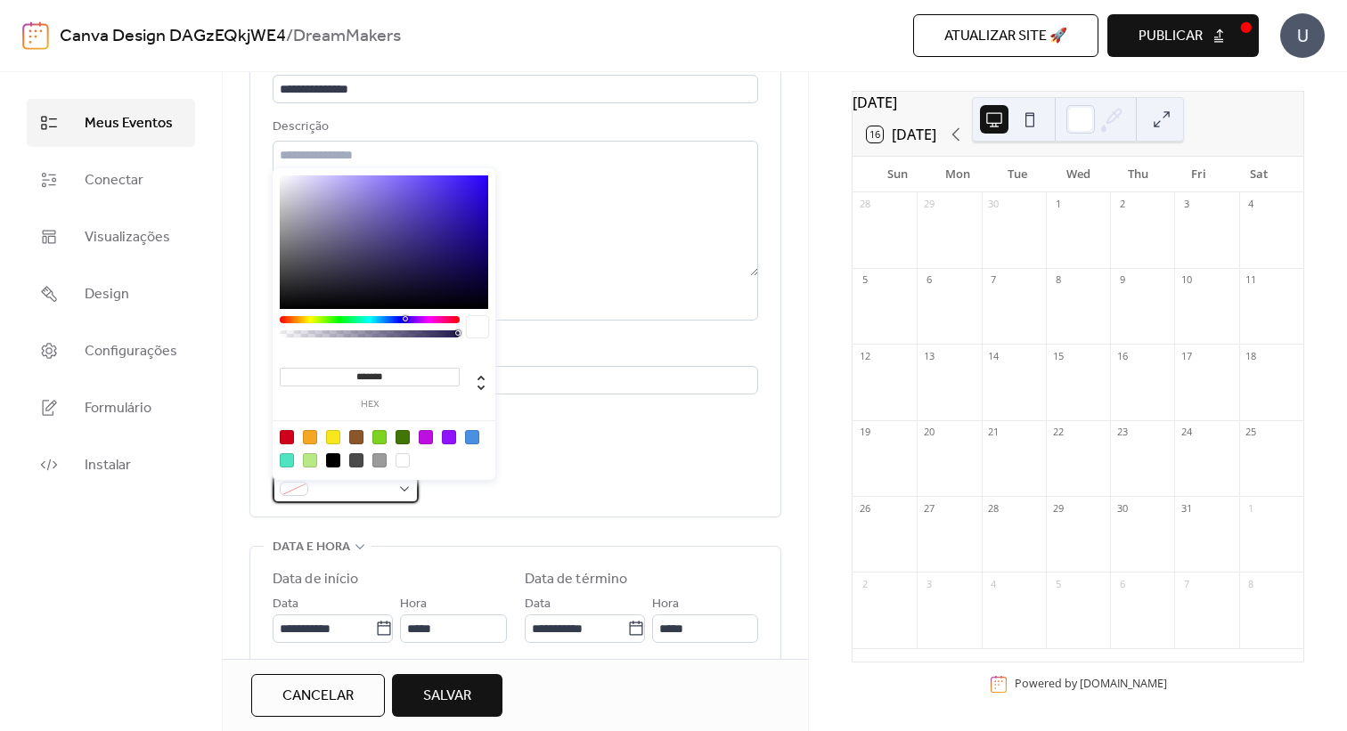
click at [336, 493] on span at bounding box center [352, 489] width 75 height 21
click at [423, 314] on div "******* hex" at bounding box center [384, 325] width 223 height 315
click at [425, 322] on div at bounding box center [370, 319] width 180 height 7
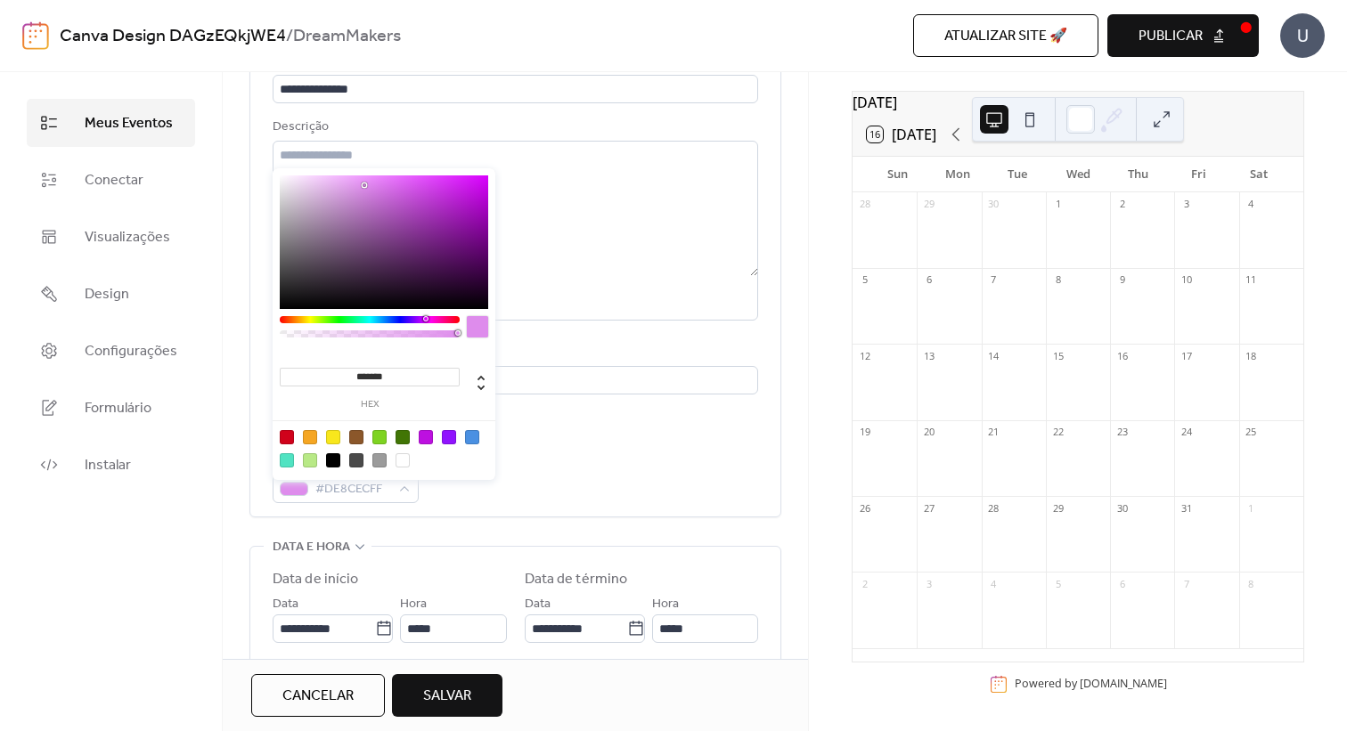
drag, startPoint x: 389, startPoint y: 262, endPoint x: 364, endPoint y: 186, distance: 79.7
click at [364, 186] on div at bounding box center [384, 242] width 208 height 134
type input "*******"
click at [599, 425] on div "Link do Google Maps" at bounding box center [515, 418] width 485 height 21
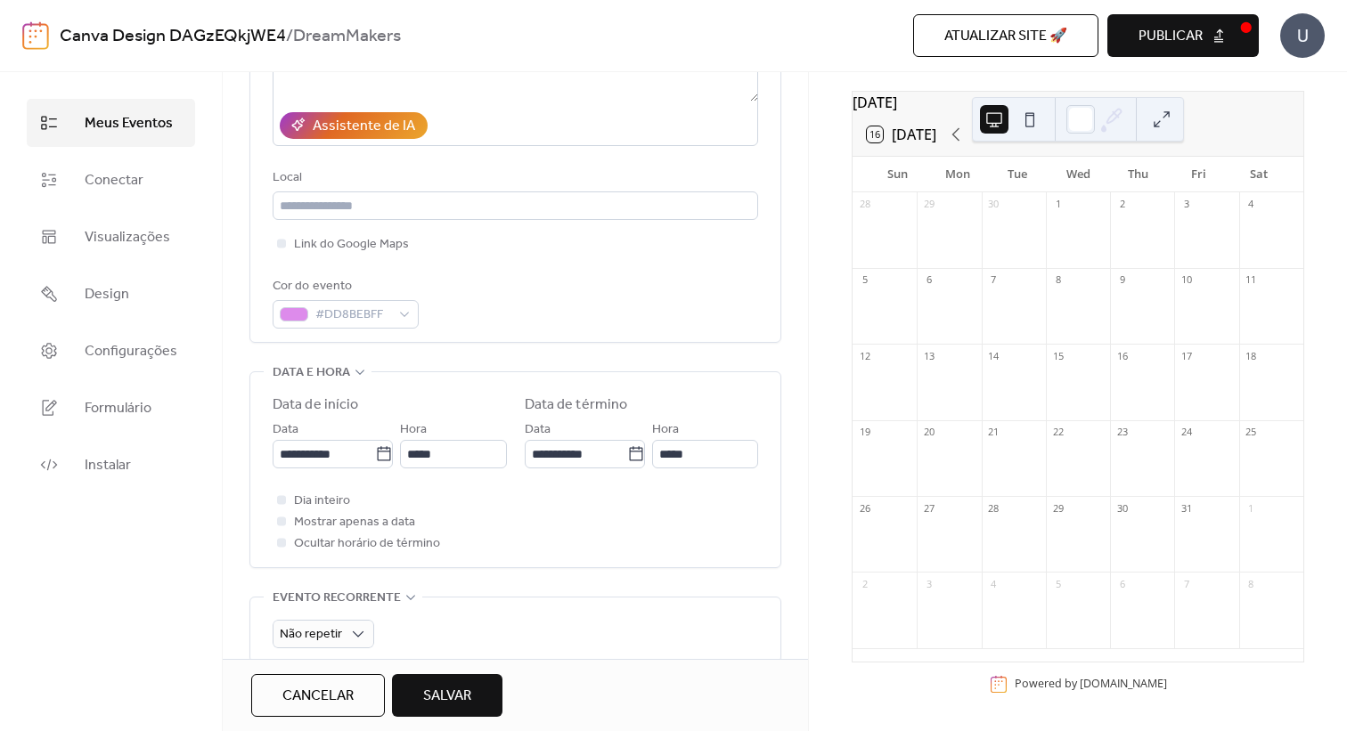
scroll to position [457, 0]
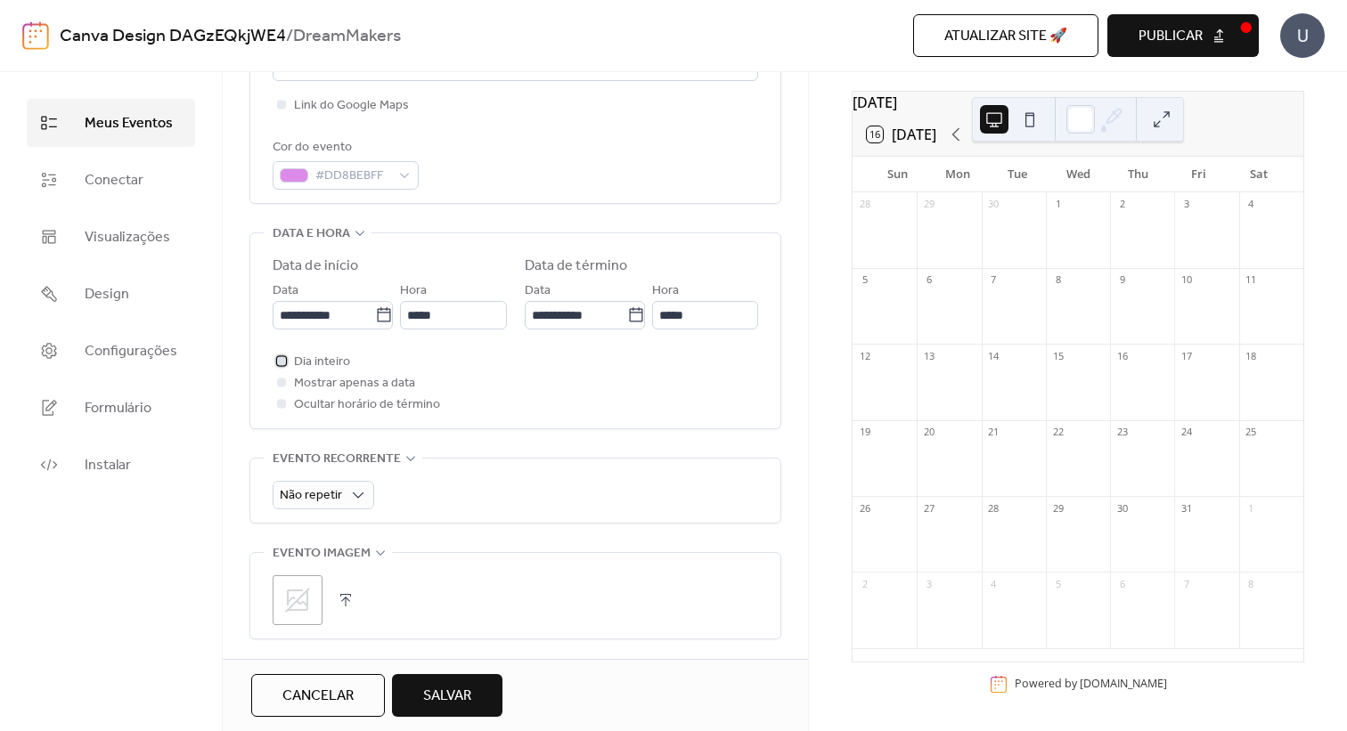
click at [327, 373] on span "Dia inteiro" at bounding box center [322, 362] width 56 height 21
click at [335, 413] on span "Ocultar horário de término" at bounding box center [367, 405] width 146 height 21
click at [287, 412] on div at bounding box center [282, 404] width 18 height 18
click at [377, 406] on span "Ocultar horário de término" at bounding box center [367, 405] width 146 height 21
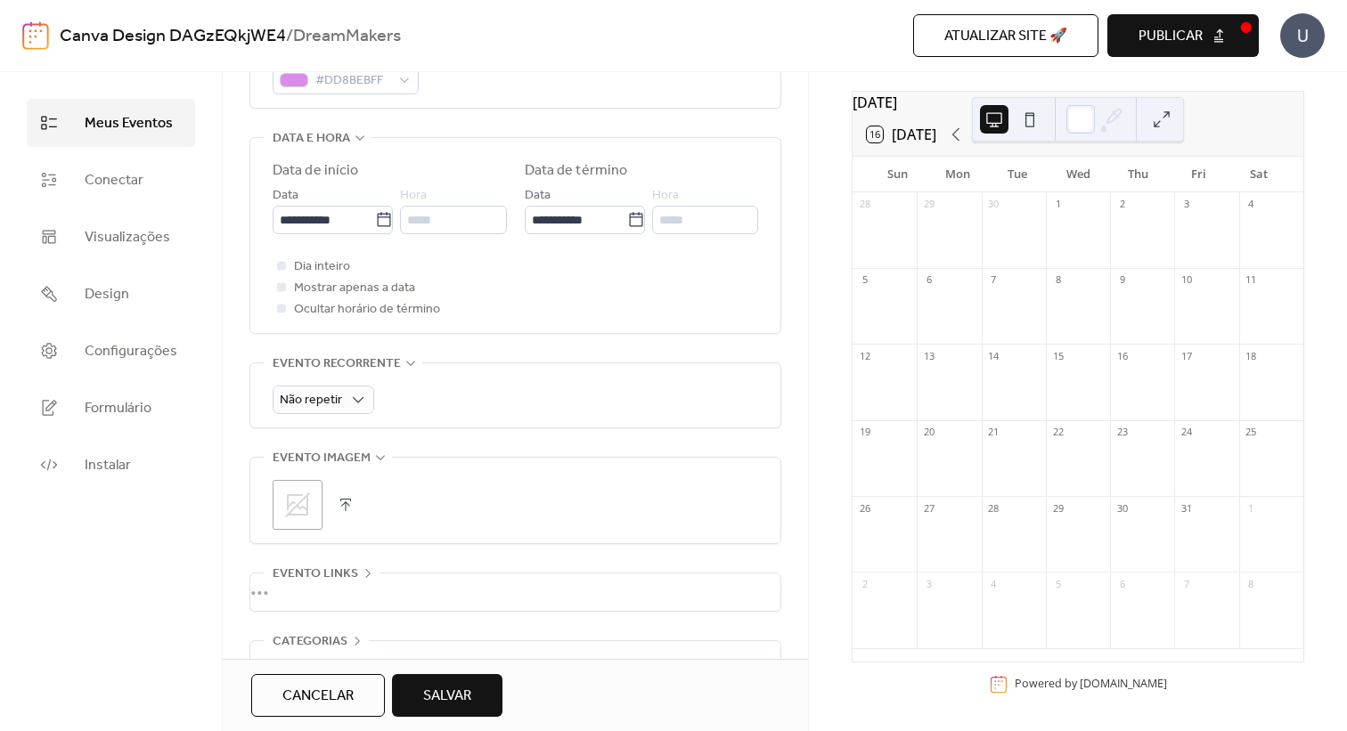
scroll to position [554, 0]
click at [303, 422] on div "Não repetir" at bounding box center [515, 394] width 485 height 64
click at [297, 397] on span "Não repetir" at bounding box center [311, 399] width 62 height 24
click at [330, 493] on div "diário" at bounding box center [323, 478] width 100 height 36
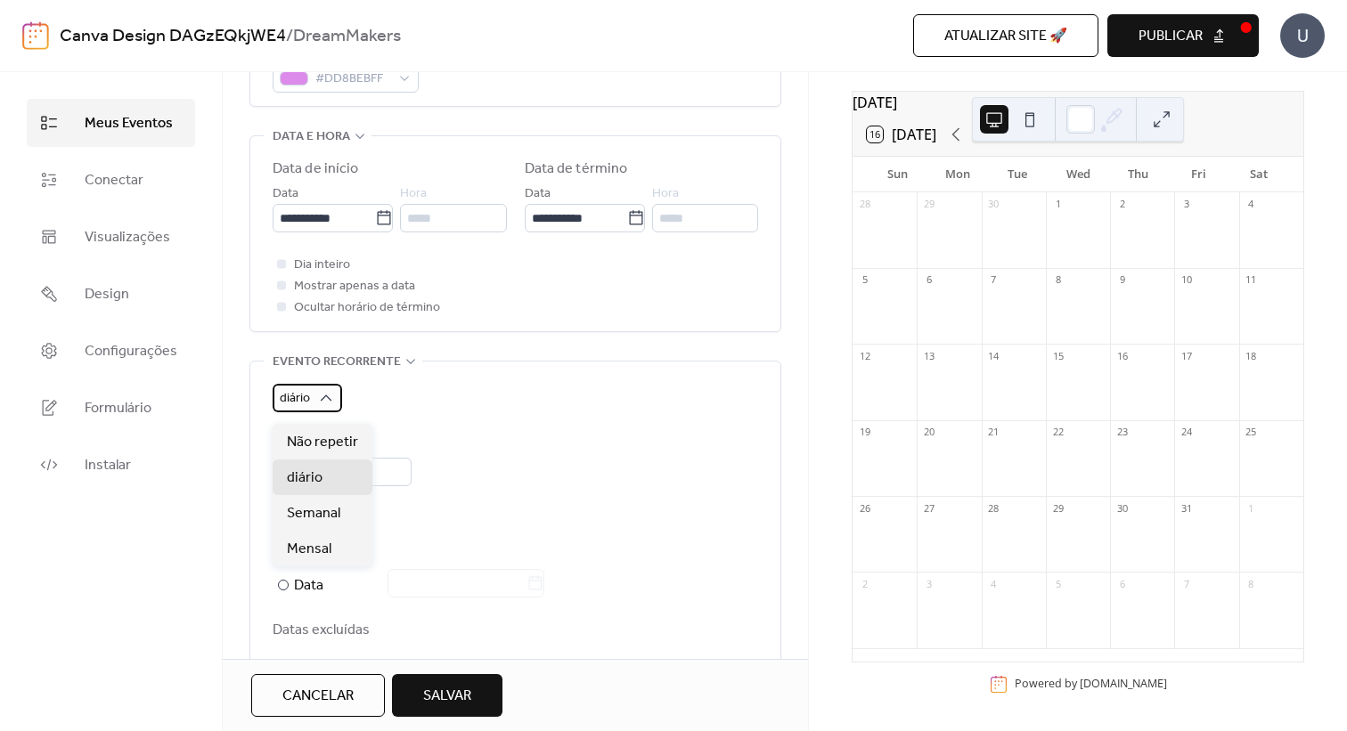
click at [306, 411] on span "diário" at bounding box center [295, 399] width 30 height 24
click at [306, 506] on span "Semanal" at bounding box center [313, 513] width 53 height 21
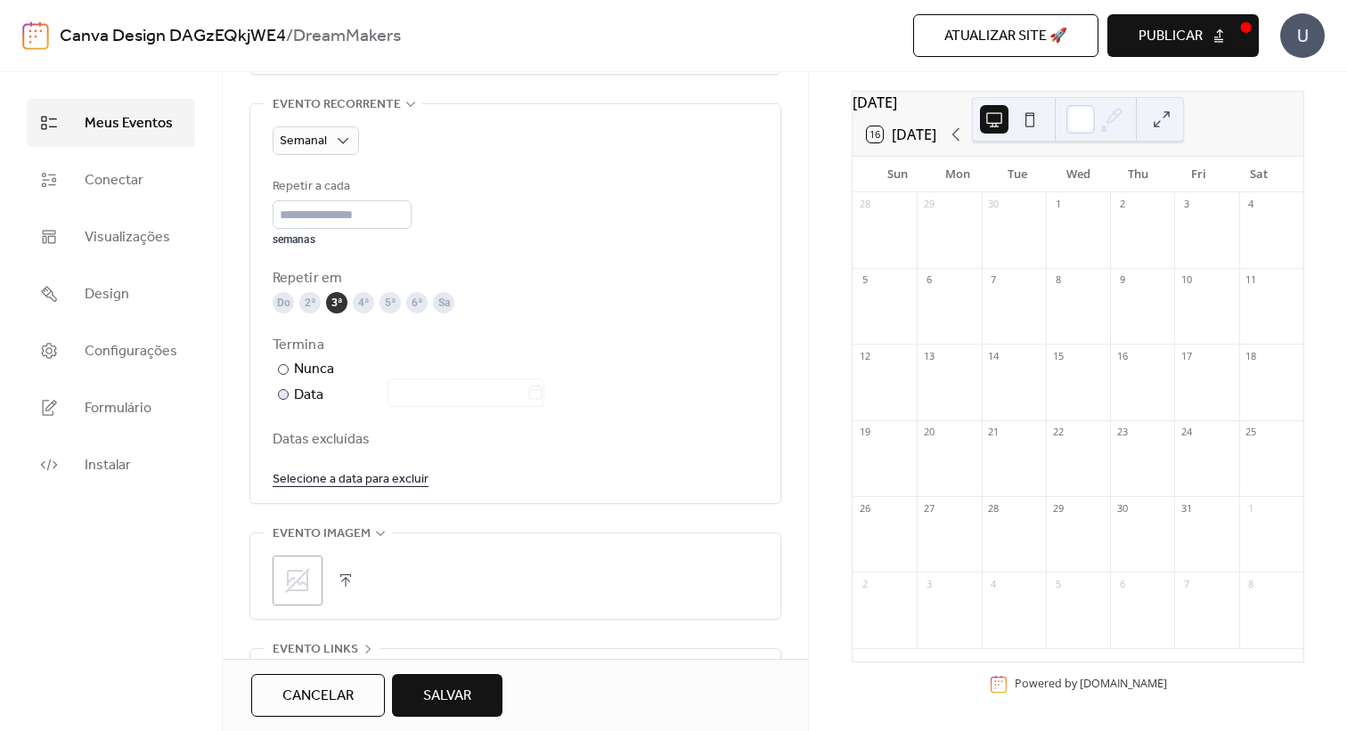
scroll to position [821, 0]
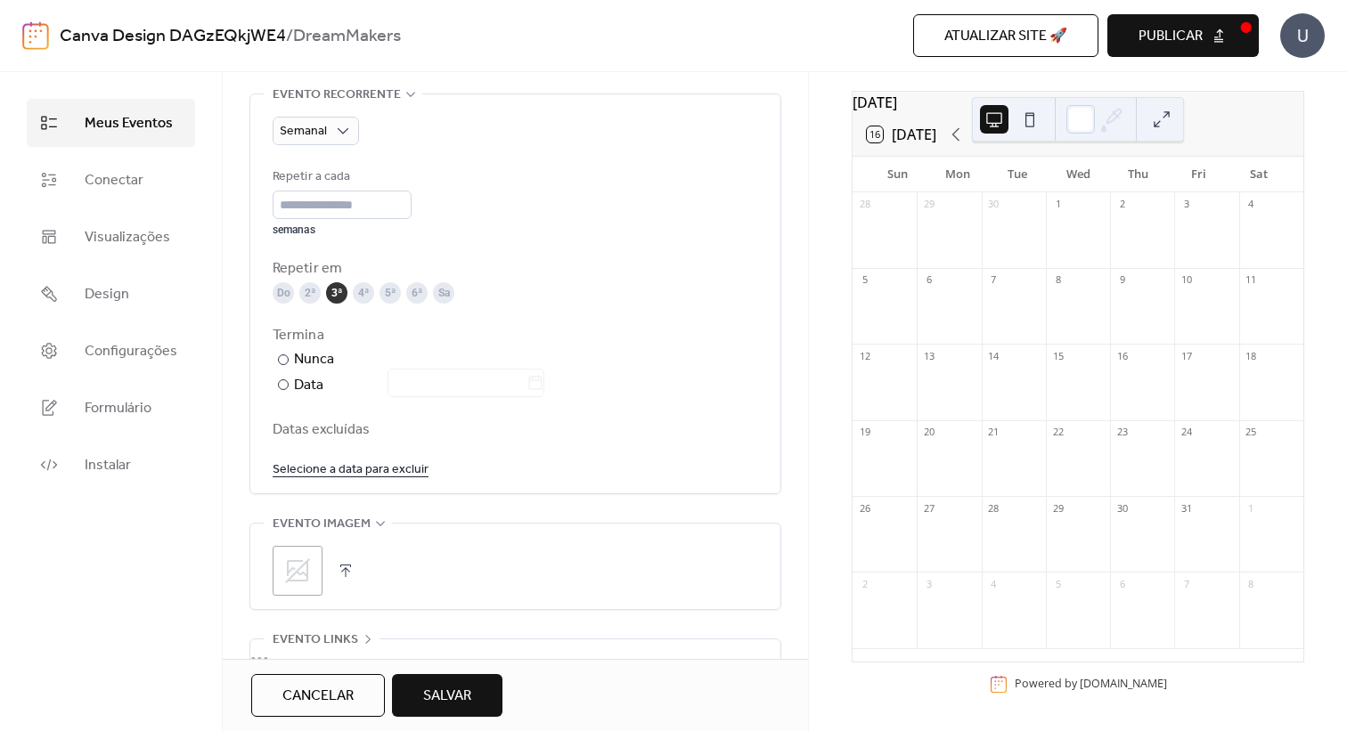
click at [477, 699] on button "Salvar" at bounding box center [447, 695] width 110 height 43
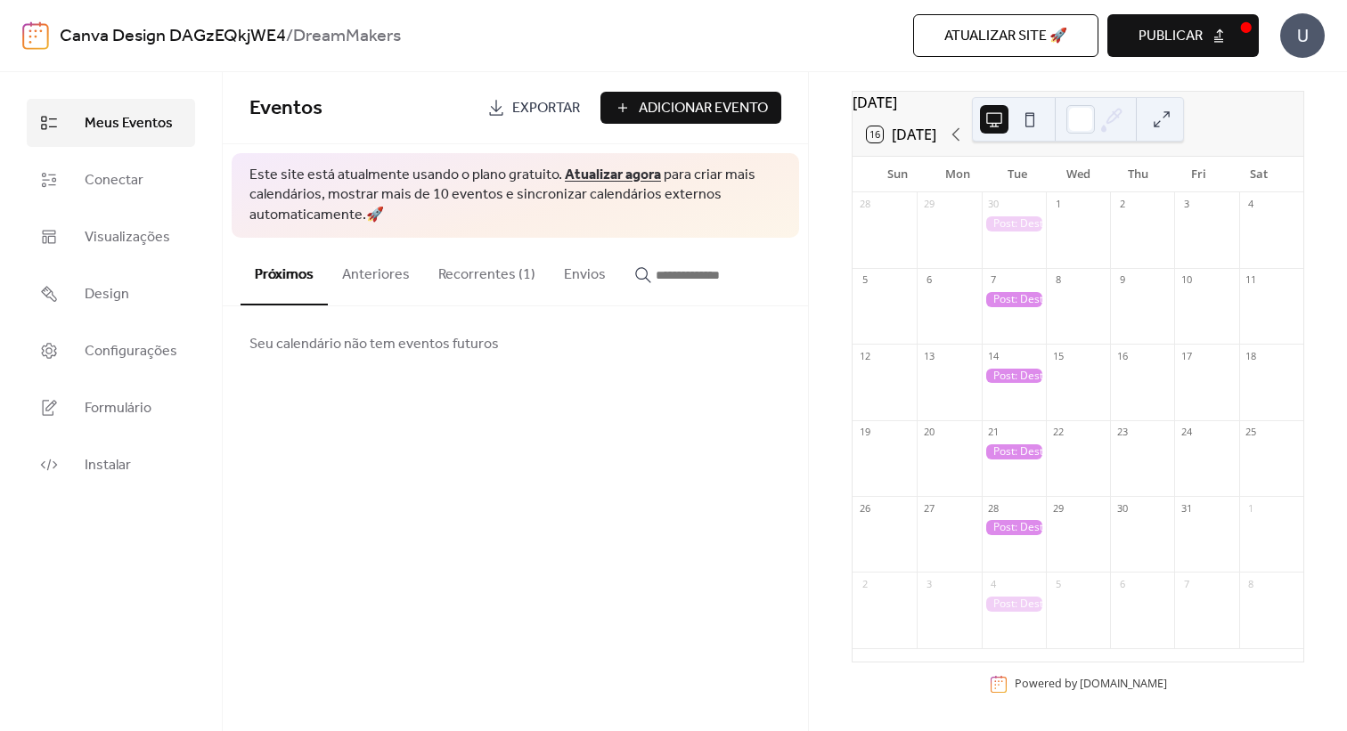
click at [1231, 34] on button "Publicar" at bounding box center [1182, 35] width 151 height 43
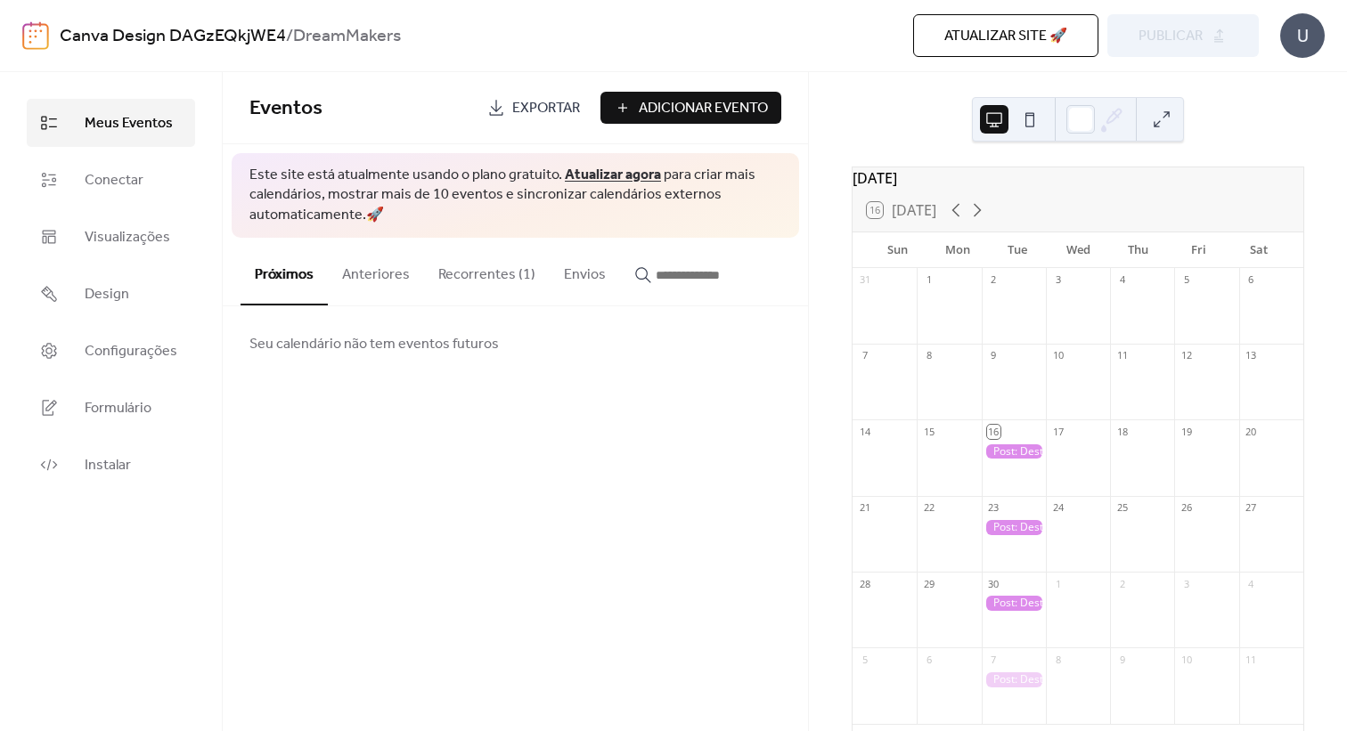
click at [1033, 122] on button at bounding box center [1029, 119] width 29 height 29
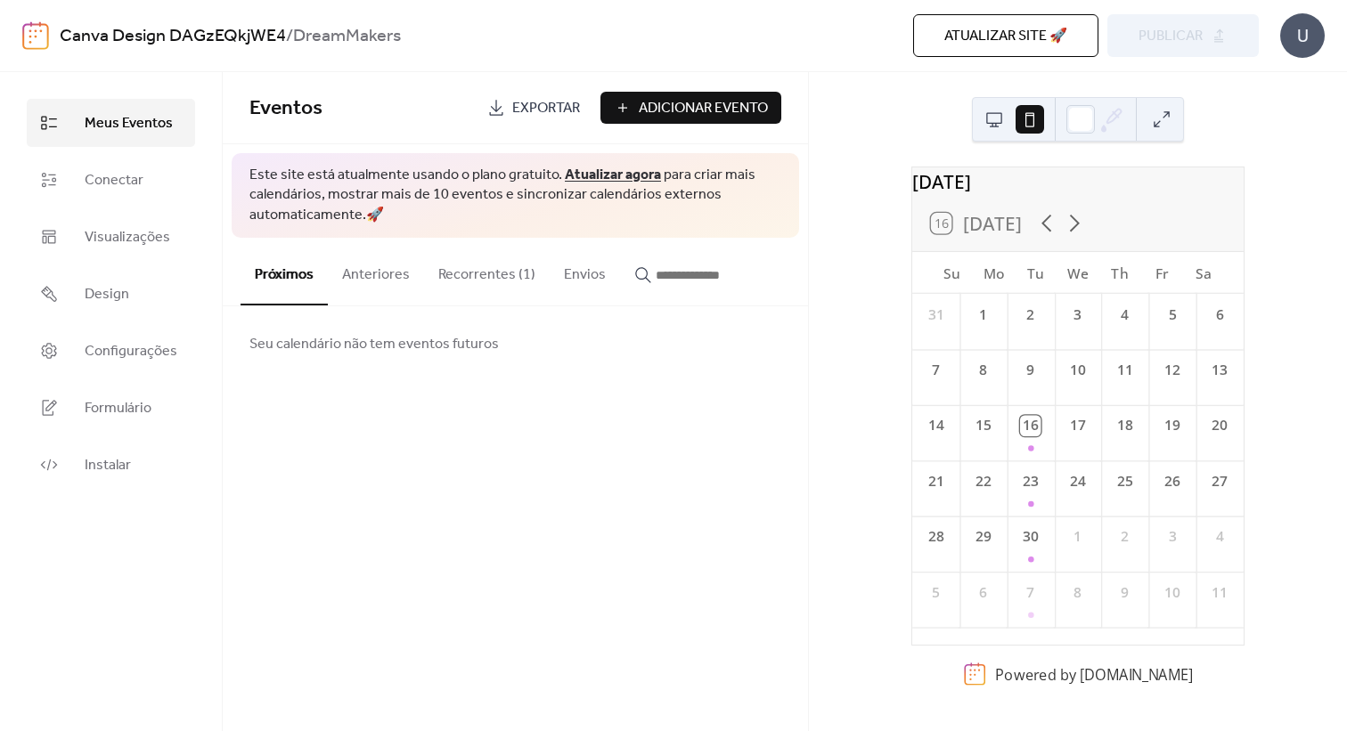
click at [1001, 126] on button at bounding box center [994, 119] width 29 height 29
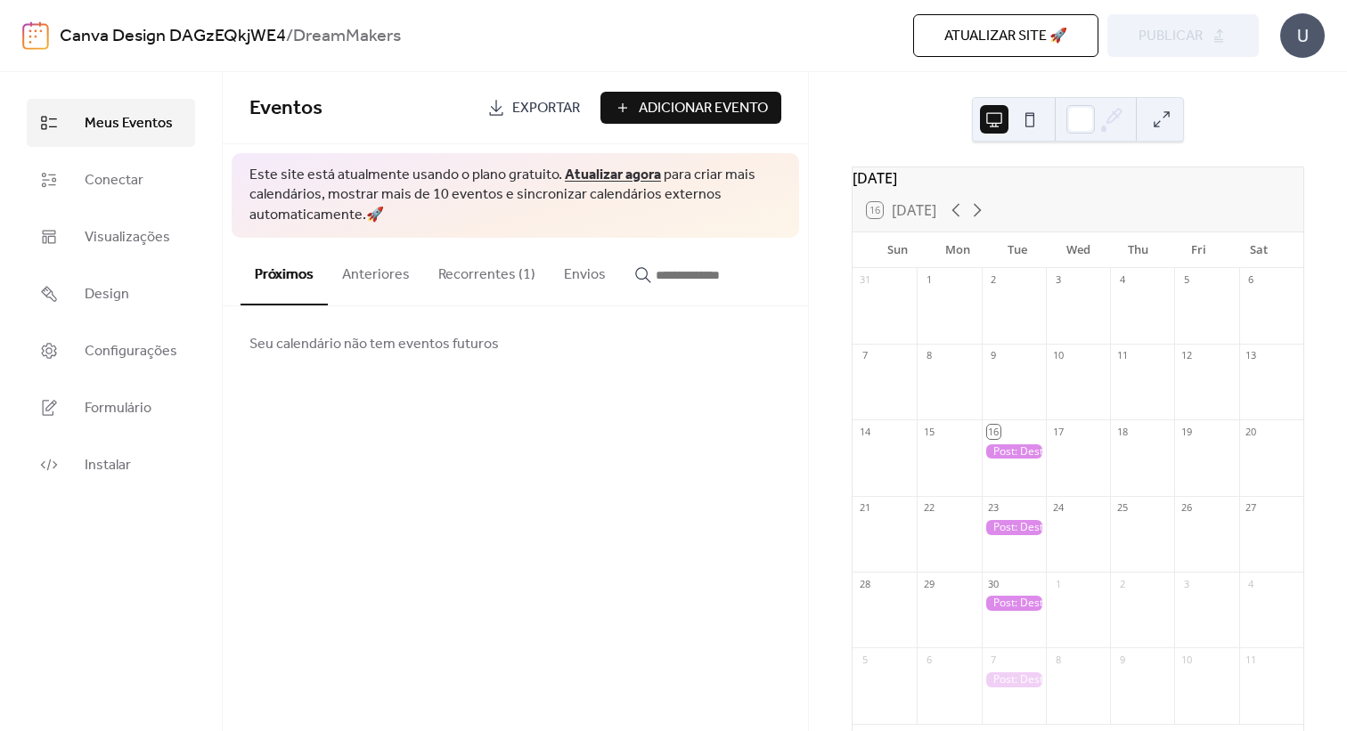
click at [1148, 126] on button at bounding box center [1161, 119] width 29 height 29
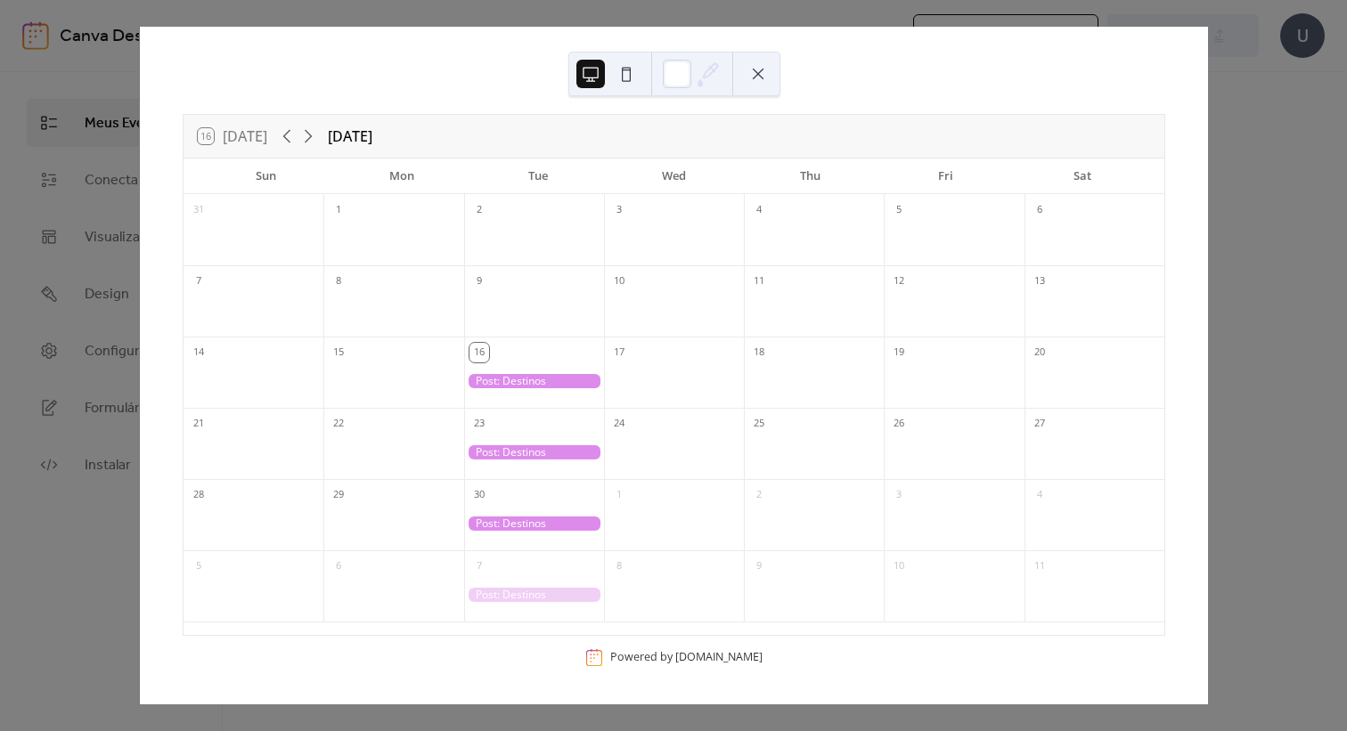
scroll to position [6, 0]
click at [1208, 108] on div "16 [DATE] [DATE] Sun Mon Tue Wed Thu Fri Sat 31 1 2 3 4 5 6 7 8 9 10 11 12 13 1…" at bounding box center [673, 366] width 1069 height 678
